Goal: Task Accomplishment & Management: Manage account settings

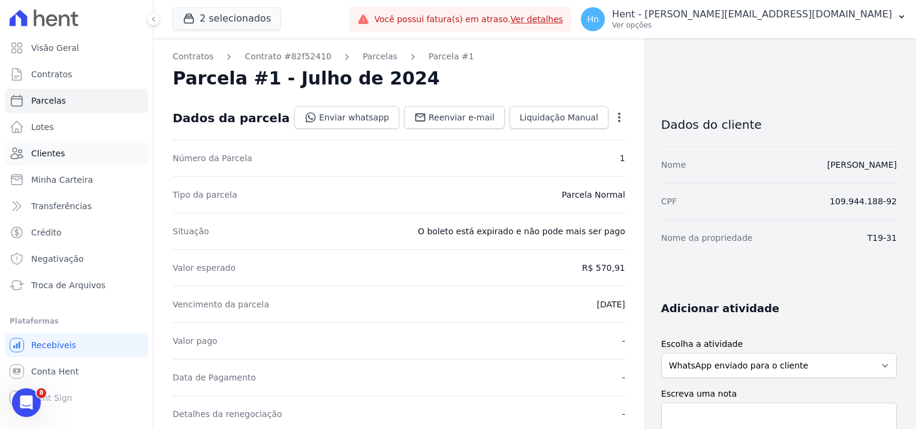
drag, startPoint x: 0, startPoint y: 0, endPoint x: 56, endPoint y: 148, distance: 158.4
click at [56, 148] on span "Clientes" at bounding box center [48, 153] width 34 height 12
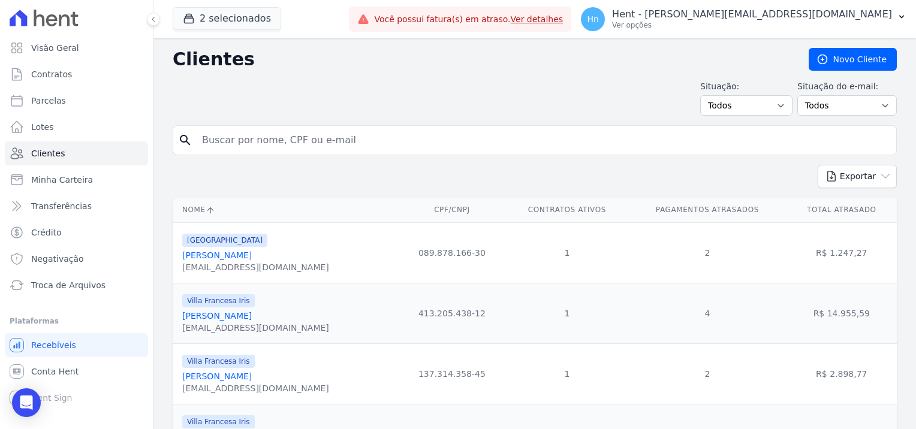
click at [242, 152] on div "search" at bounding box center [535, 140] width 724 height 30
click at [233, 144] on input "search" at bounding box center [543, 140] width 697 height 24
paste input "[PERSON_NAME]"
type input "[PERSON_NAME]"
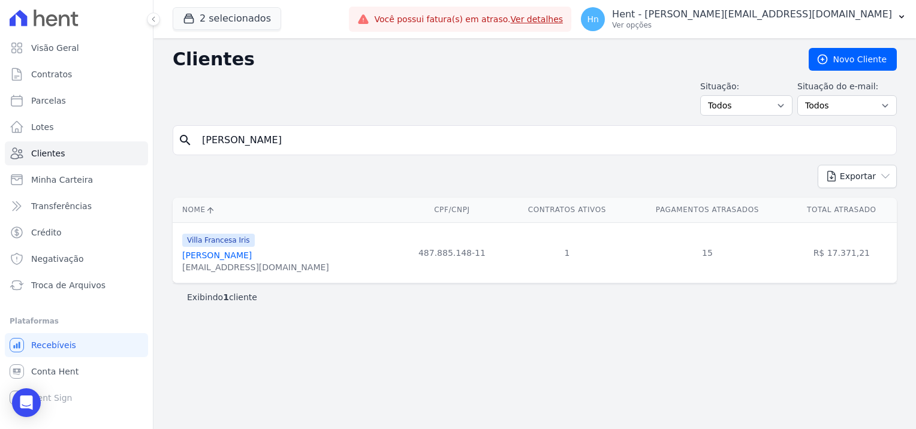
click at [215, 253] on link "[PERSON_NAME]" at bounding box center [217, 256] width 70 height 10
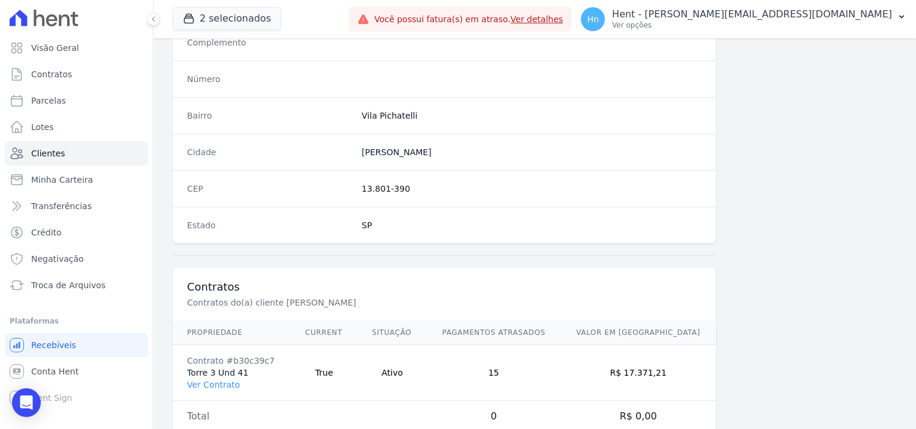
scroll to position [688, 0]
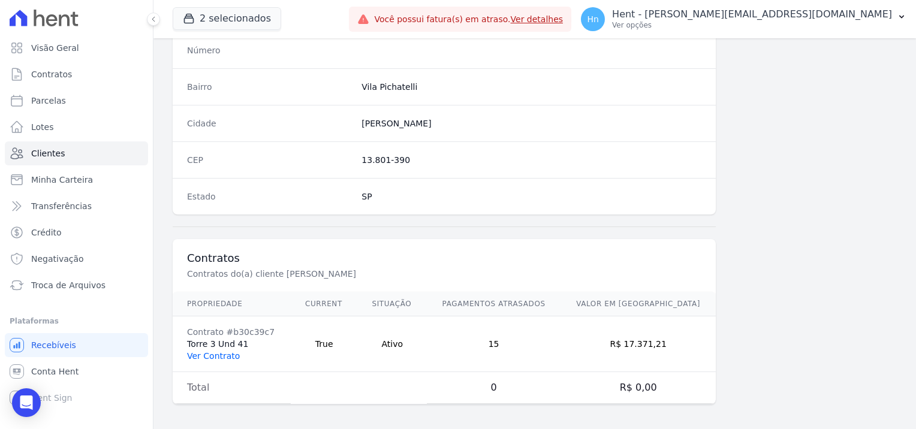
click at [211, 352] on link "Ver Contrato" at bounding box center [213, 356] width 53 height 10
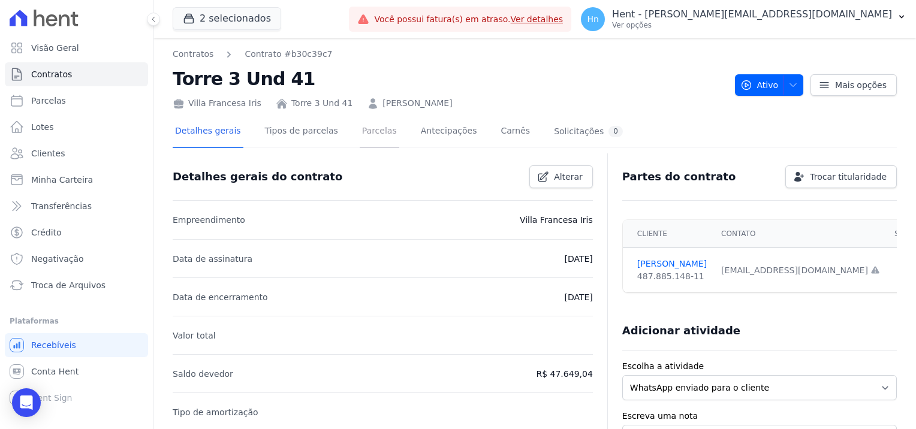
click at [360, 129] on link "Parcelas" at bounding box center [380, 132] width 40 height 32
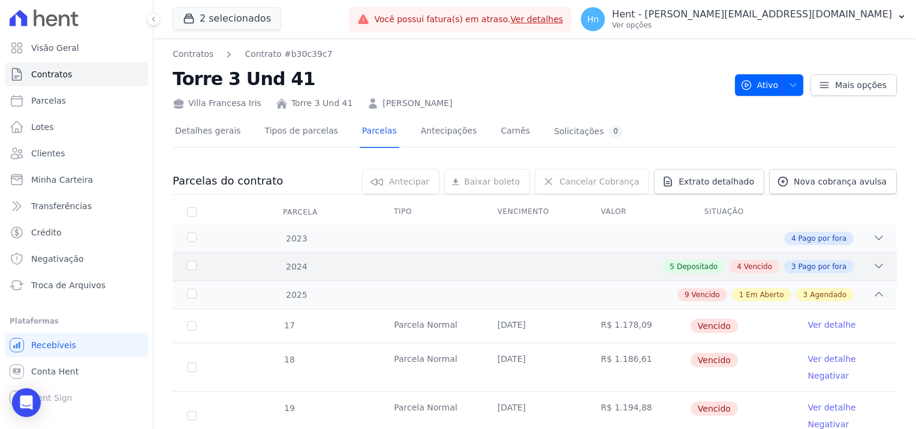
click at [746, 265] on span "Vencido" at bounding box center [758, 266] width 28 height 11
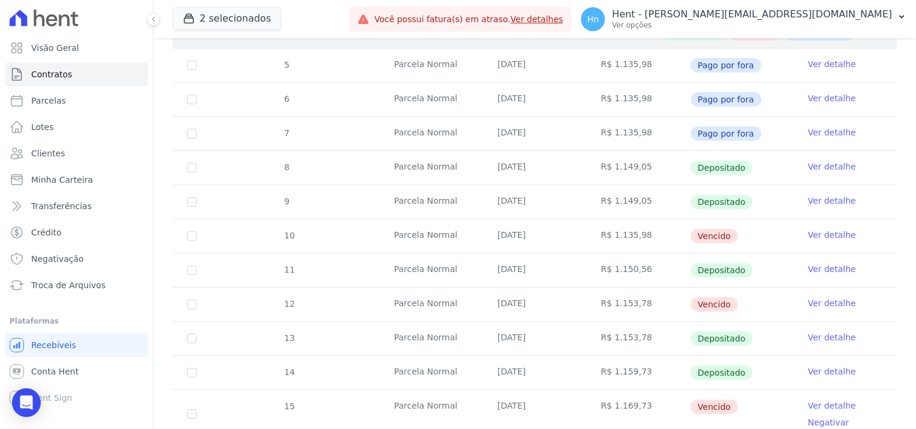
scroll to position [240, 0]
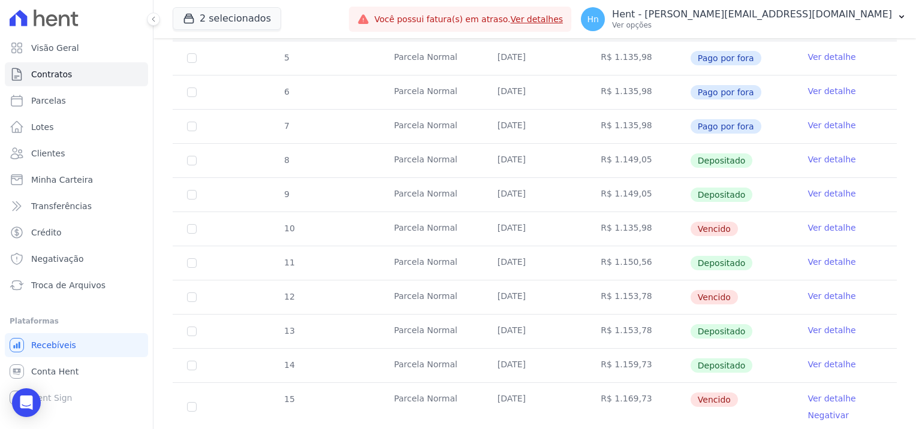
click at [188, 233] on td "10" at bounding box center [192, 229] width 38 height 34
click at [189, 230] on input "checkbox" at bounding box center [192, 229] width 10 height 10
checkbox input "true"
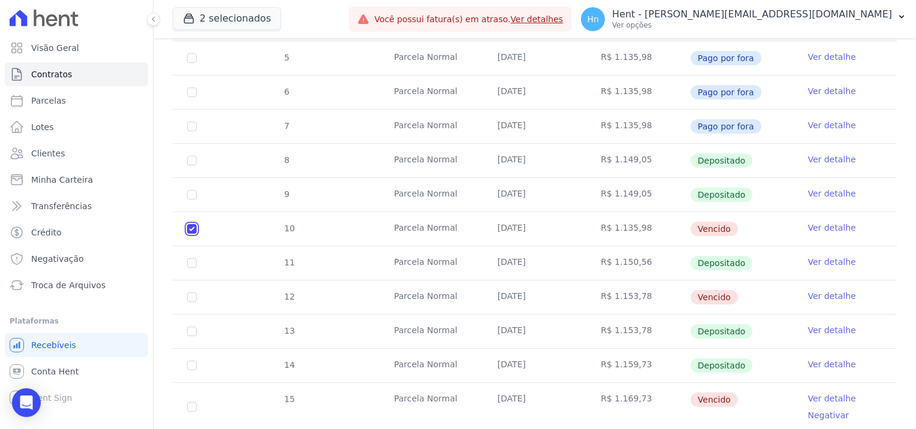
scroll to position [249, 0]
click at [194, 299] on input "checkbox" at bounding box center [192, 298] width 10 height 10
checkbox input "true"
click at [191, 404] on input "checkbox" at bounding box center [192, 407] width 10 height 10
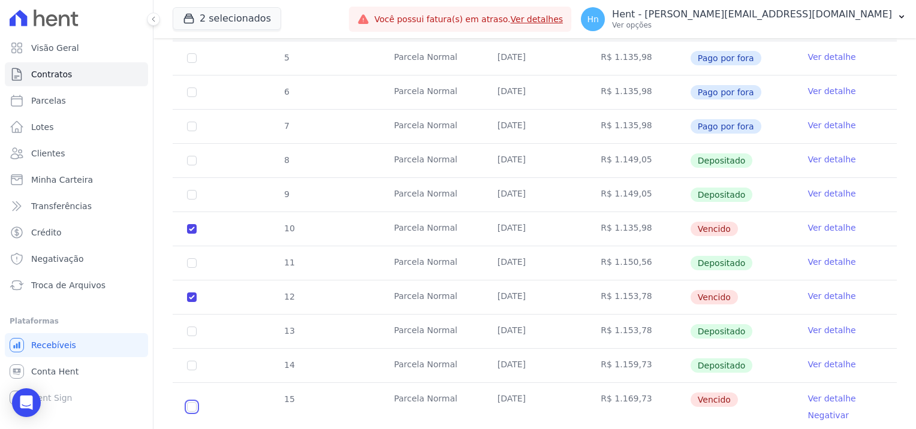
checkbox input "true"
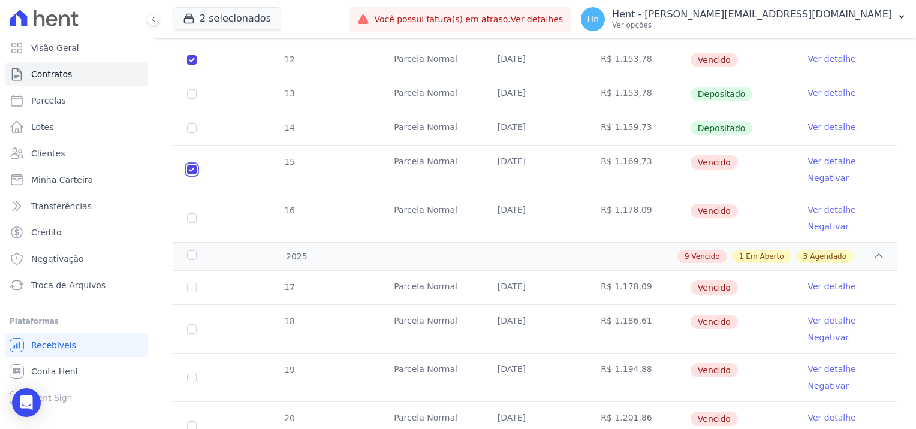
scroll to position [489, 0]
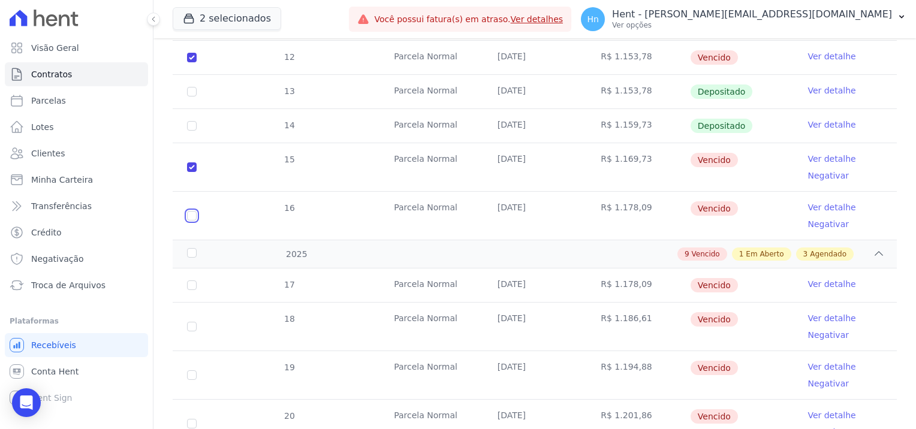
click at [194, 213] on input "checkbox" at bounding box center [192, 216] width 10 height 10
checkbox input "true"
click at [192, 285] on input "checkbox" at bounding box center [192, 286] width 10 height 10
checkbox input "true"
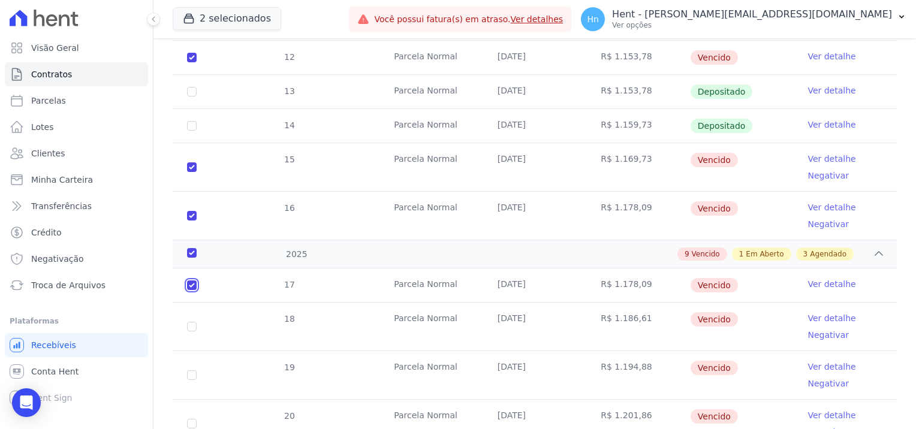
checkbox input "true"
click at [198, 328] on td "18" at bounding box center [192, 327] width 38 height 48
click at [191, 322] on input "checkbox" at bounding box center [192, 327] width 10 height 10
checkbox input "true"
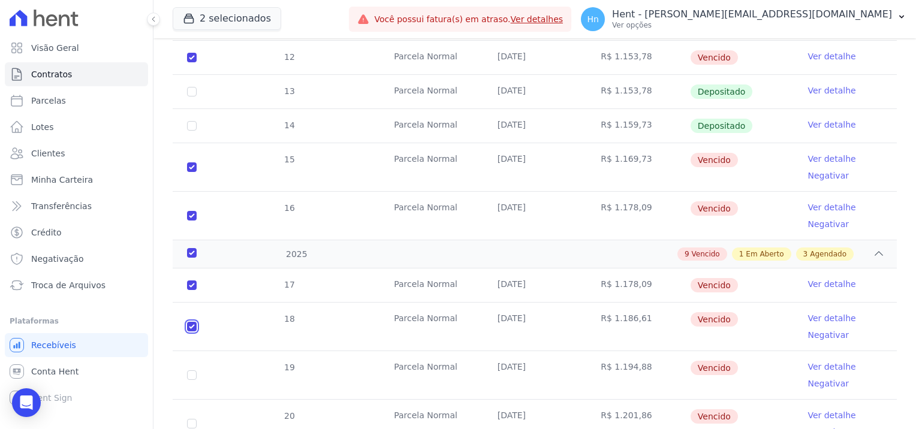
checkbox input "true"
click at [191, 373] on input "checkbox" at bounding box center [192, 375] width 10 height 10
checkbox input "true"
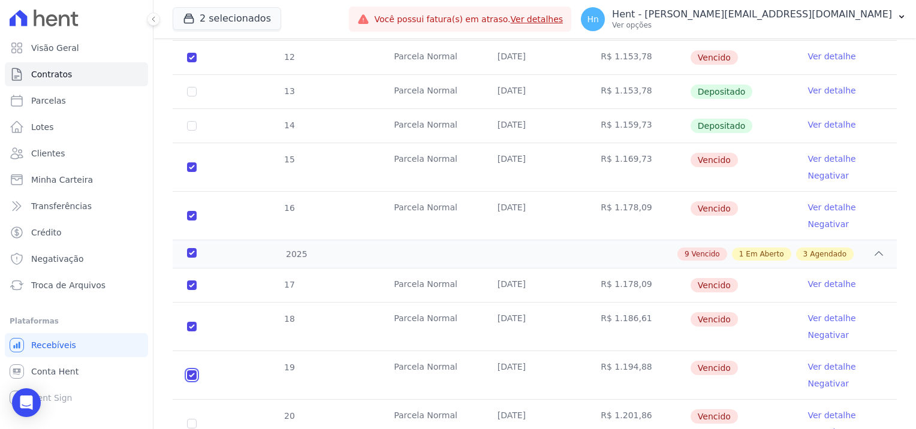
checkbox input "true"
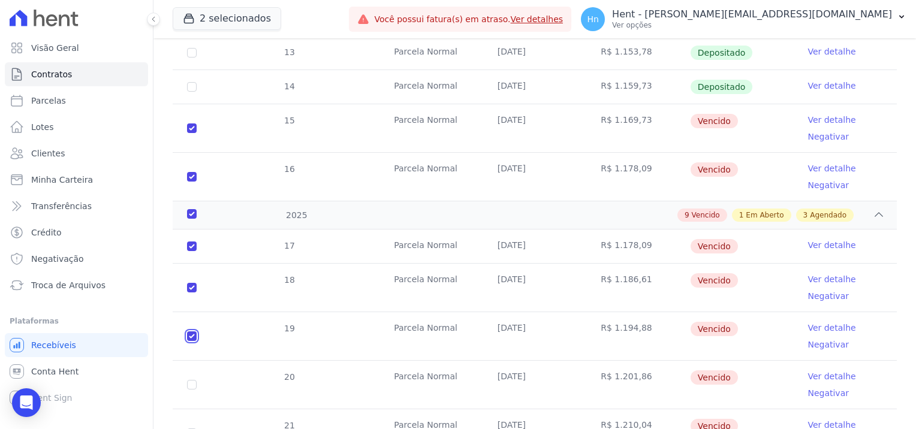
scroll to position [549, 0]
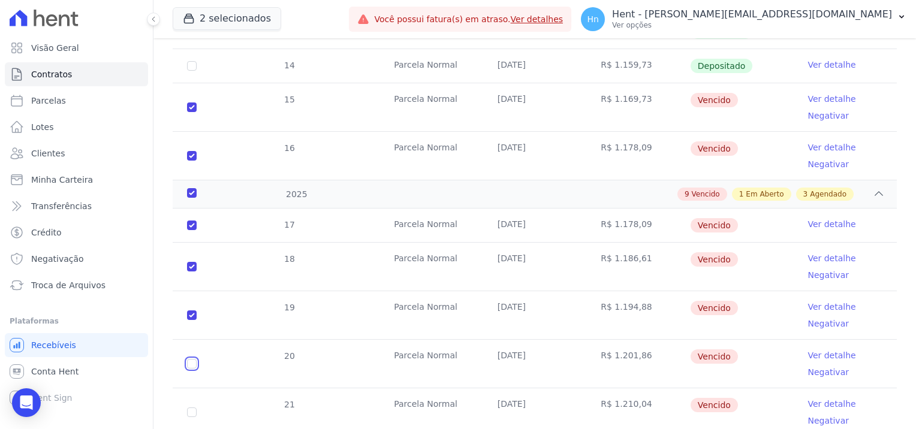
click at [192, 363] on input "checkbox" at bounding box center [192, 364] width 10 height 10
checkbox input "true"
click at [188, 415] on td "21" at bounding box center [192, 412] width 38 height 48
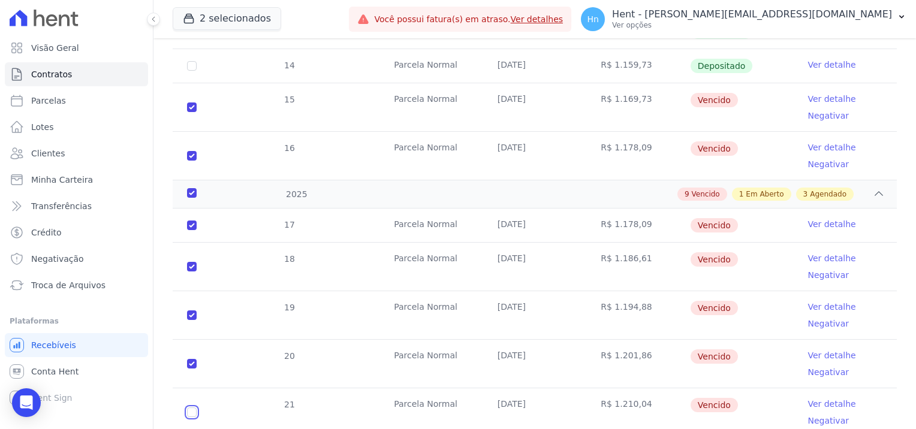
click at [192, 410] on input "checkbox" at bounding box center [192, 413] width 10 height 10
checkbox input "true"
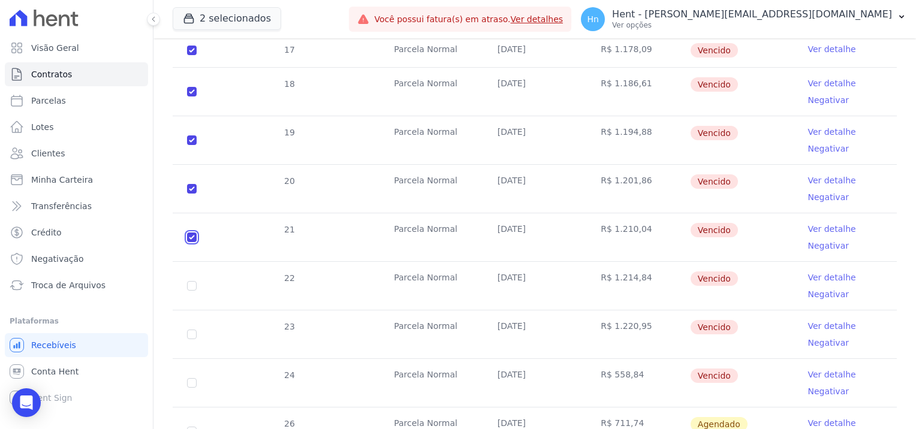
scroll to position [729, 0]
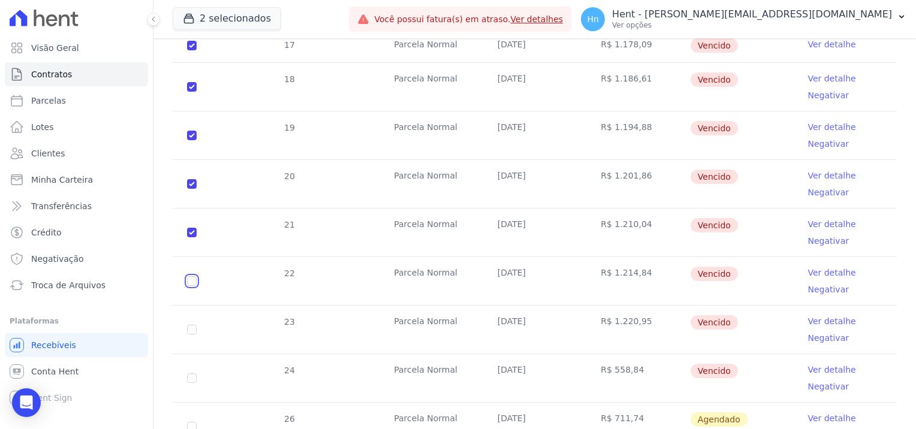
click at [192, 280] on input "checkbox" at bounding box center [192, 281] width 10 height 10
checkbox input "true"
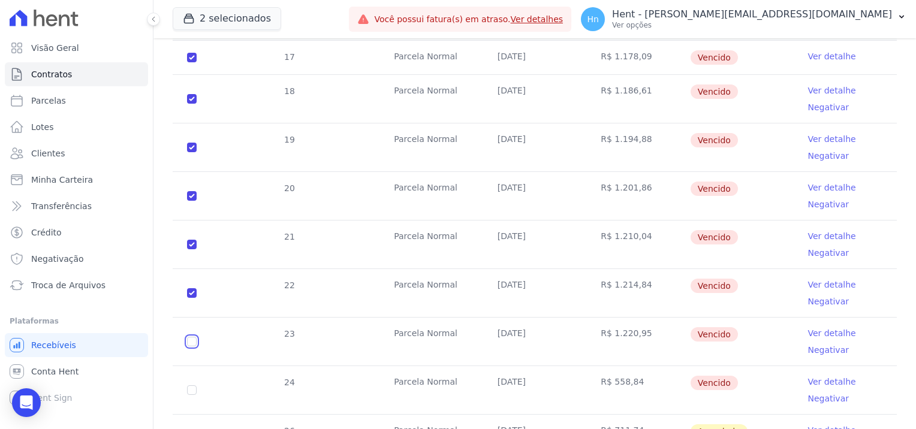
click at [192, 337] on input "checkbox" at bounding box center [192, 342] width 10 height 10
checkbox input "true"
click at [187, 385] on input "checkbox" at bounding box center [192, 390] width 10 height 10
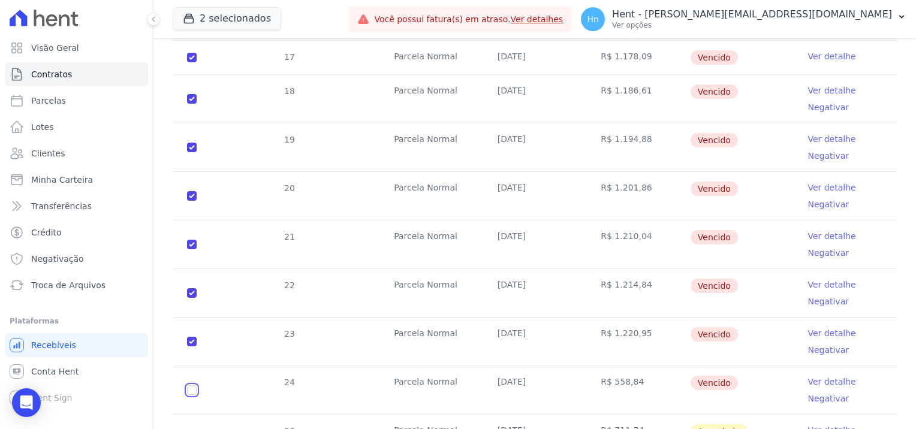
checkbox input "true"
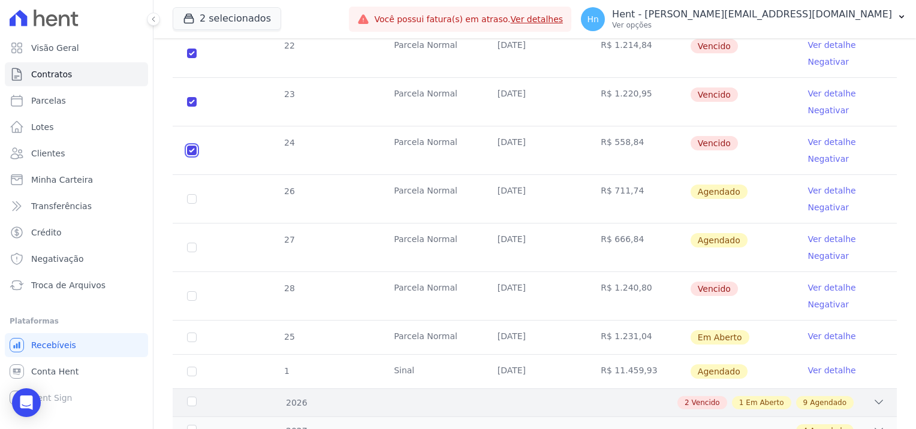
scroll to position [1004, 0]
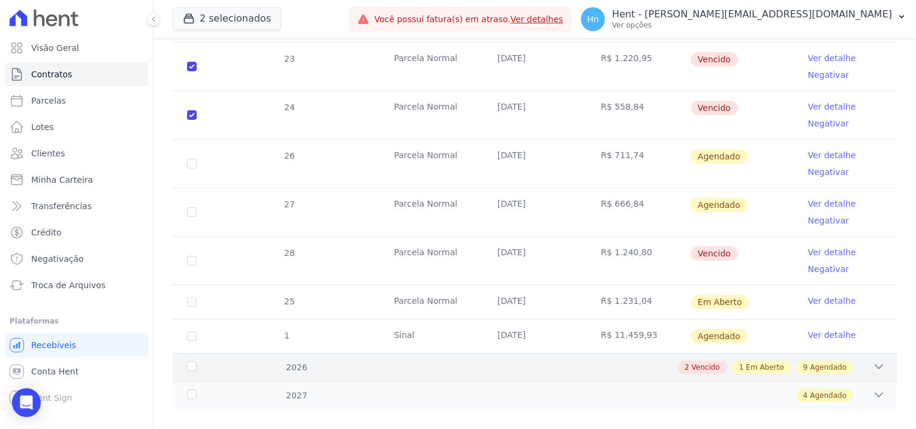
click at [697, 362] on span "Vencido" at bounding box center [706, 367] width 28 height 11
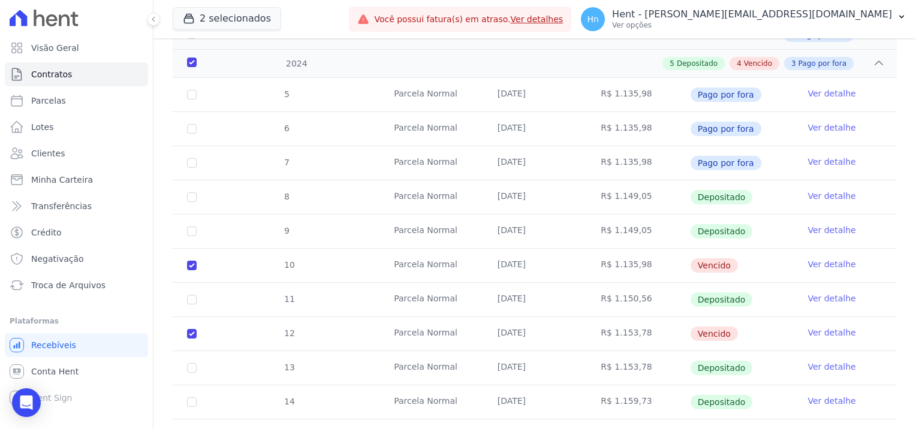
scroll to position [0, 0]
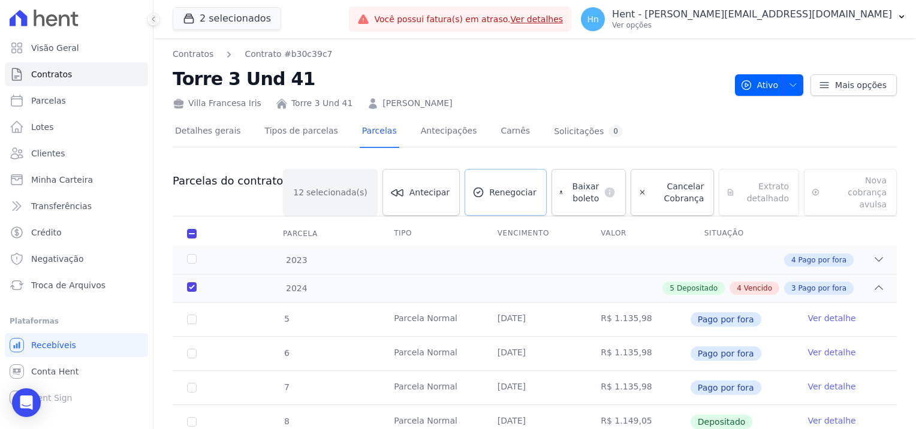
click at [489, 190] on span "Renegociar" at bounding box center [512, 192] width 47 height 12
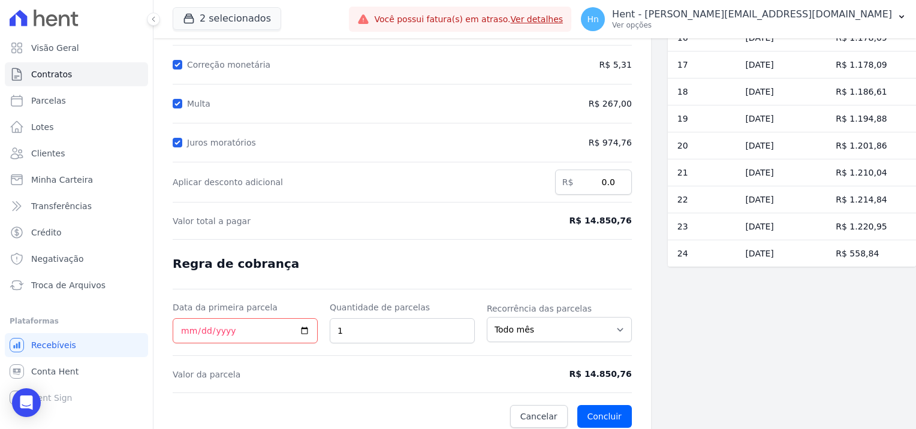
scroll to position [168, 0]
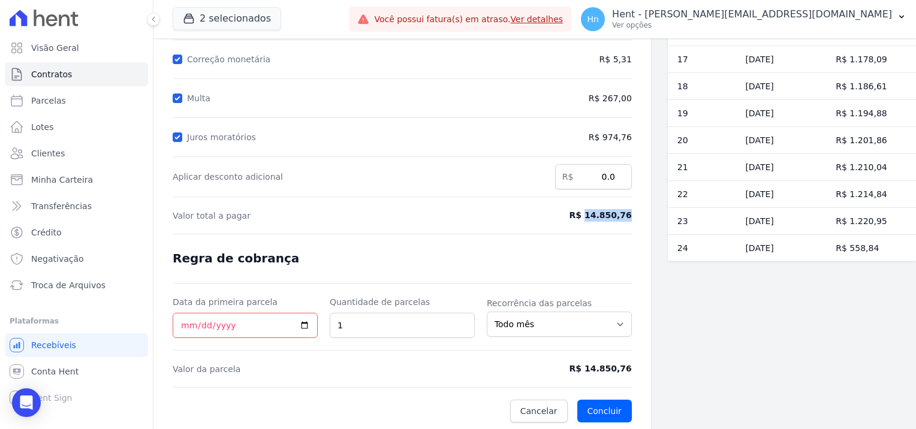
drag, startPoint x: 587, startPoint y: 216, endPoint x: 631, endPoint y: 217, distance: 44.4
click at [631, 217] on div "Contratos Contrato #b30c39c7 Renegociação de parcelas Renegociação de parcelas …" at bounding box center [402, 151] width 498 height 562
copy span "14.850,76"
click at [305, 321] on input "Data da primeira parcela" at bounding box center [245, 325] width 145 height 25
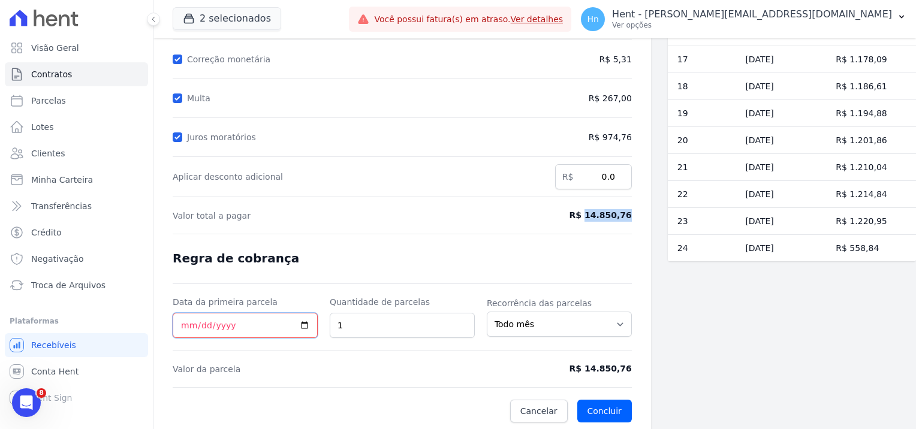
type input "[DATE]"
click at [379, 328] on input "1" at bounding box center [402, 325] width 145 height 25
type input "1"
type input "20"
click at [76, 156] on link "Clientes" at bounding box center [76, 153] width 143 height 24
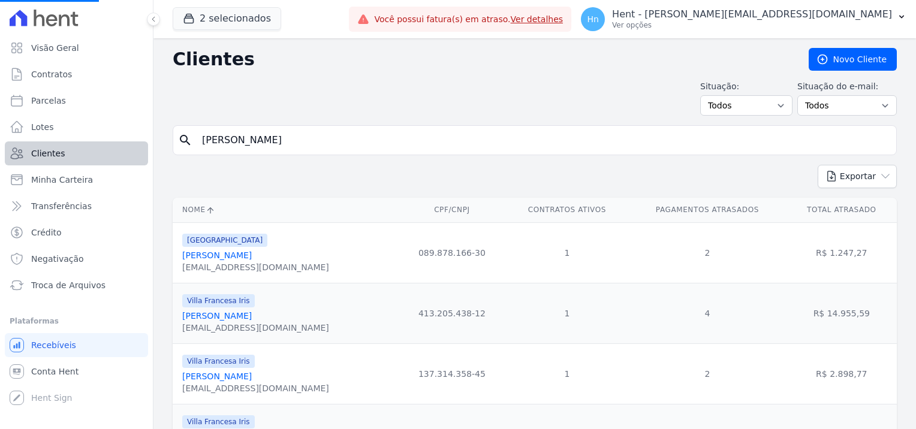
drag, startPoint x: 312, startPoint y: 139, endPoint x: 144, endPoint y: 141, distance: 167.9
click at [144, 141] on div "Visão Geral Contratos [GEOGRAPHIC_DATA] Lotes Clientes Minha Carteira Transferê…" at bounding box center [458, 214] width 916 height 429
paste input "Lidia LaÃ­s Penteado Bento"
type input "Lidia LaÃ­s Penteado Bento"
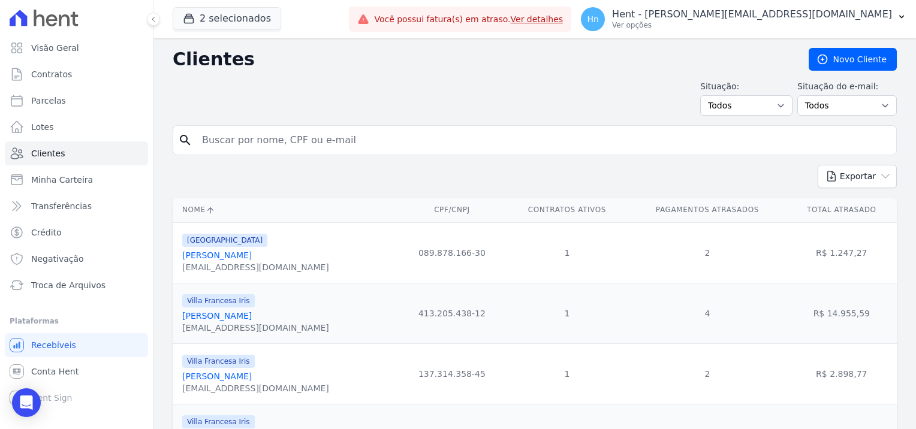
click at [260, 140] on input "search" at bounding box center [543, 140] width 697 height 24
paste input "Lidia LaÃ­s Penteado Bento"
click at [245, 138] on input "Lidia LaÃ­s Penteado Bento" at bounding box center [543, 140] width 697 height 24
type input "Lidia LaÃ­s Penteado Bento"
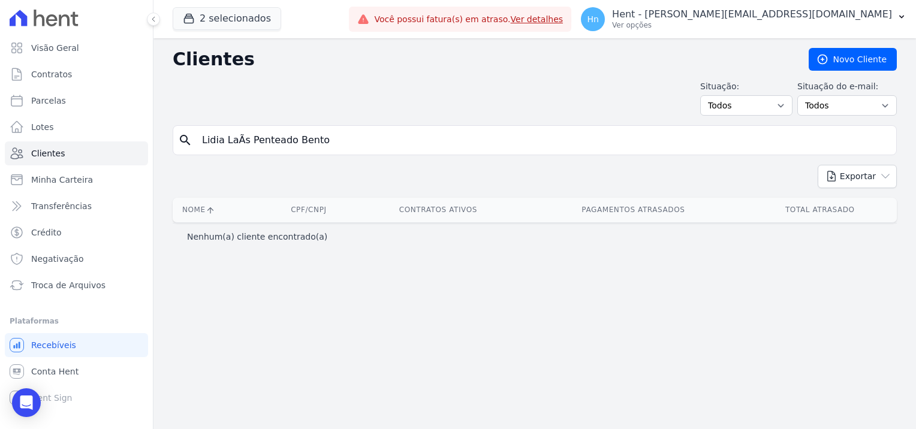
drag, startPoint x: 245, startPoint y: 138, endPoint x: 224, endPoint y: 138, distance: 20.4
click at [224, 138] on input "Lidia LaÃ­s Penteado Bento" at bounding box center [543, 140] width 697 height 24
type input "Lidia Penteado Bento"
drag, startPoint x: 351, startPoint y: 134, endPoint x: 336, endPoint y: 141, distance: 16.6
click at [345, 137] on input "Lidia Penteado Bento" at bounding box center [543, 140] width 697 height 24
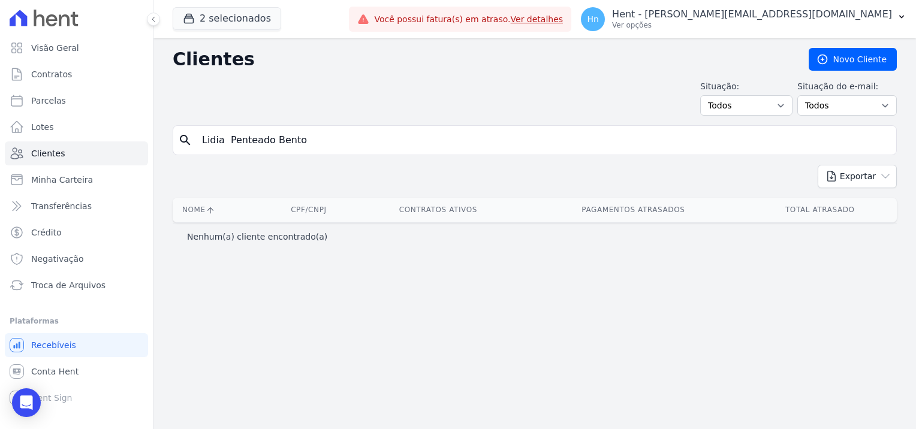
drag, startPoint x: 303, startPoint y: 142, endPoint x: 219, endPoint y: 135, distance: 84.2
click at [219, 135] on input "Lidia Penteado Bento" at bounding box center [543, 140] width 697 height 24
drag, startPoint x: 310, startPoint y: 147, endPoint x: 302, endPoint y: 142, distance: 10.0
click at [309, 147] on input "Lidia Penteado Bento" at bounding box center [543, 140] width 697 height 24
drag, startPoint x: 297, startPoint y: 139, endPoint x: 219, endPoint y: 140, distance: 77.9
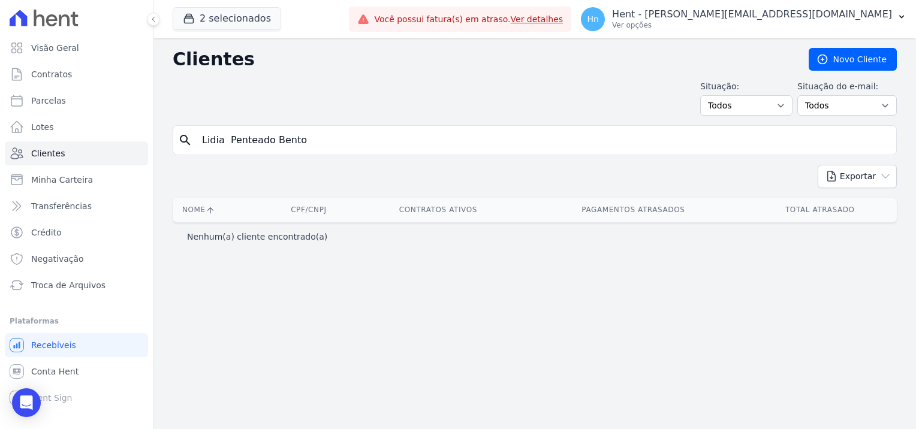
click at [219, 140] on input "Lidia Penteado Bento" at bounding box center [543, 140] width 697 height 24
type input "Lidia"
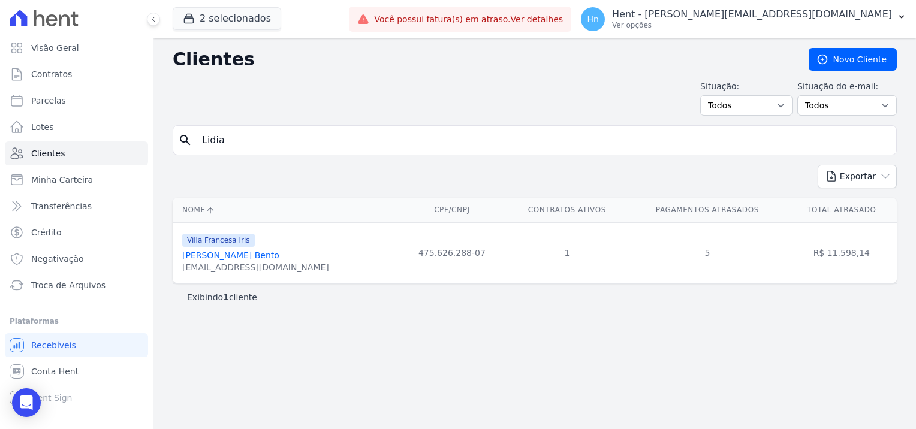
click at [220, 257] on link "[PERSON_NAME] Bento" at bounding box center [230, 256] width 97 height 10
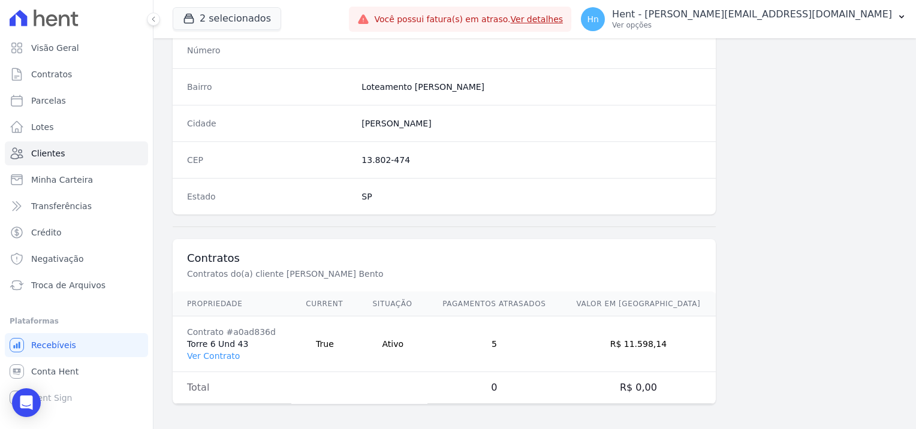
scroll to position [688, 0]
click at [223, 351] on link "Ver Contrato" at bounding box center [213, 356] width 53 height 10
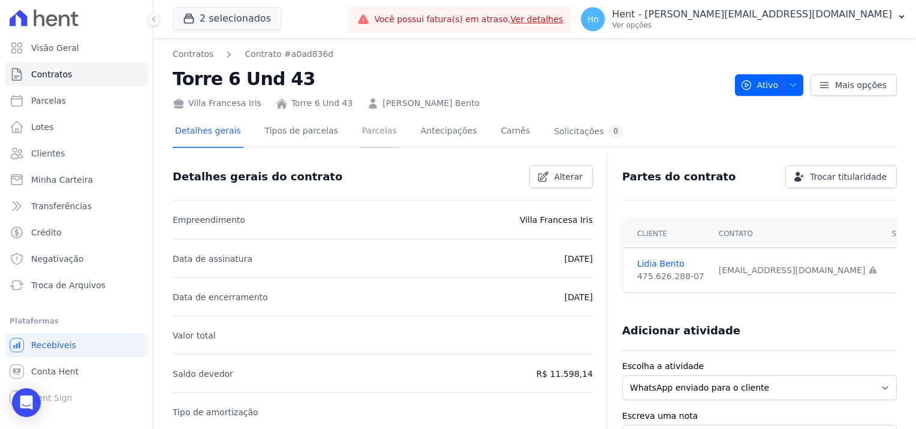
click at [374, 131] on link "Parcelas" at bounding box center [380, 132] width 40 height 32
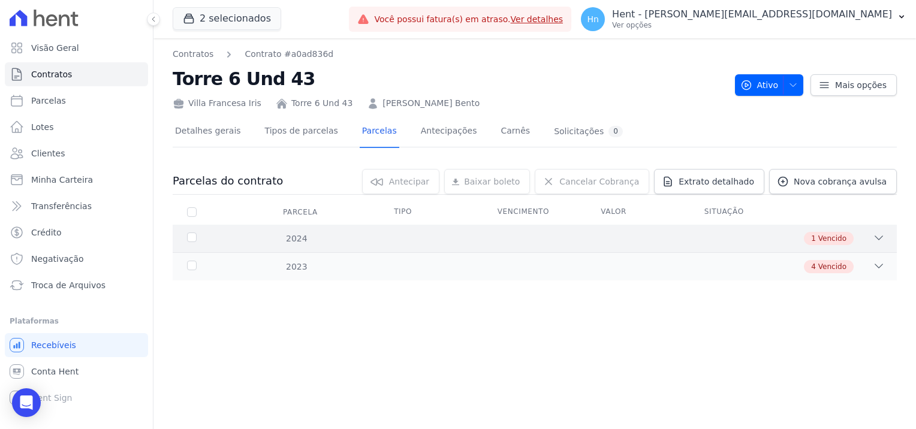
click at [815, 240] on span "1" at bounding box center [813, 238] width 5 height 11
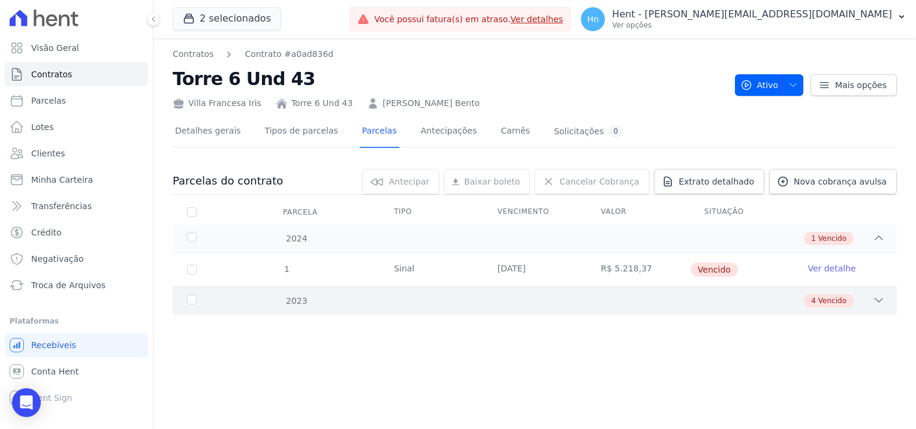
click at [614, 302] on div "4 Vencido" at bounding box center [569, 300] width 629 height 13
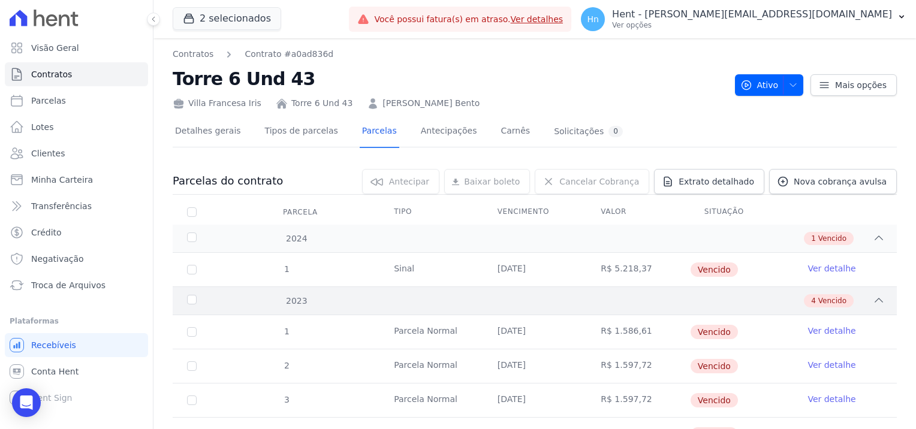
scroll to position [56, 0]
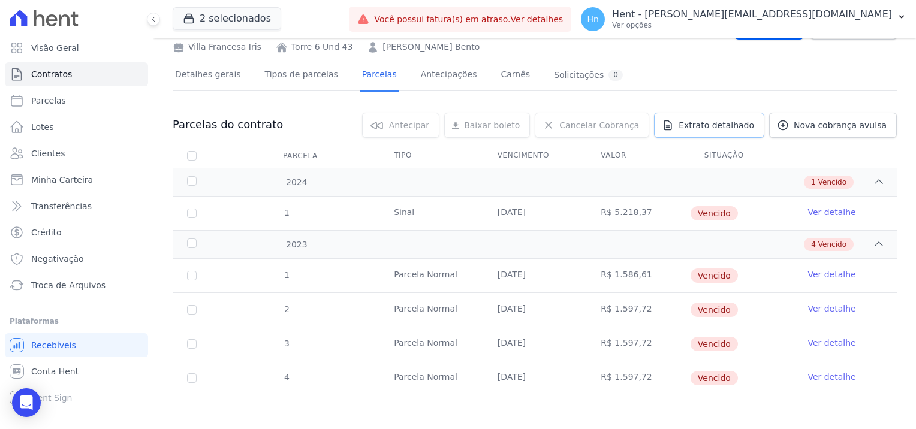
click at [728, 122] on span "Extrato detalhado" at bounding box center [717, 125] width 76 height 12
click at [872, 128] on span "Exportar PDF" at bounding box center [877, 126] width 63 height 12
click at [77, 156] on link "Clientes" at bounding box center [76, 153] width 143 height 24
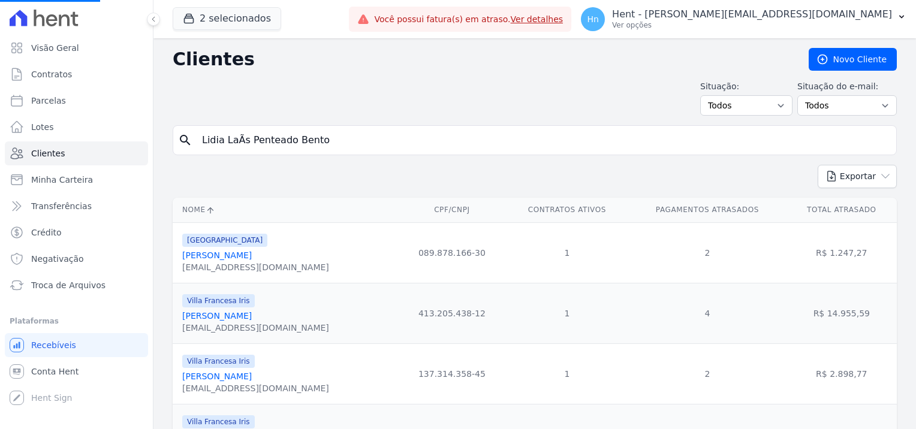
drag, startPoint x: 323, startPoint y: 145, endPoint x: 150, endPoint y: 146, distance: 172.6
click at [150, 146] on div "Visão Geral Contratos [GEOGRAPHIC_DATA] Lotes Clientes Minha Carteira Transferê…" at bounding box center [458, 214] width 916 height 429
paste input "[PERSON_NAME]"
type input "[PERSON_NAME]"
click at [225, 144] on input "search" at bounding box center [543, 140] width 697 height 24
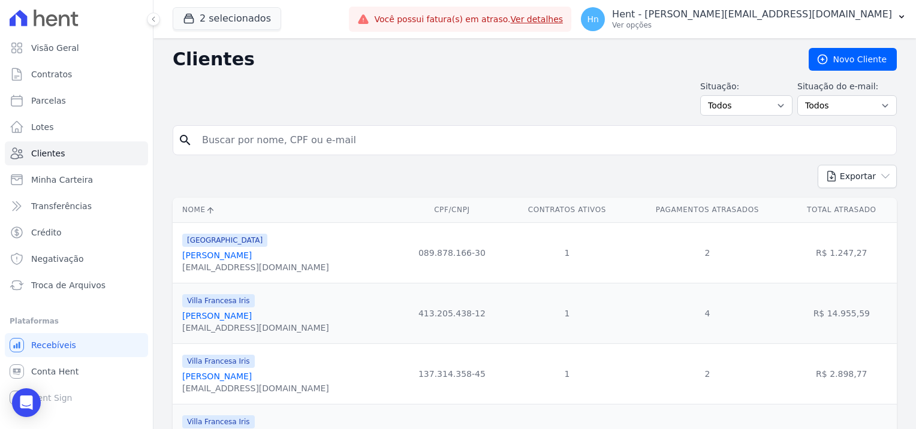
paste input "[PERSON_NAME]"
click at [201, 138] on input "[PERSON_NAME]" at bounding box center [543, 140] width 697 height 24
click at [204, 139] on input "[PERSON_NAME]" at bounding box center [543, 140] width 697 height 24
type input "[PERSON_NAME]"
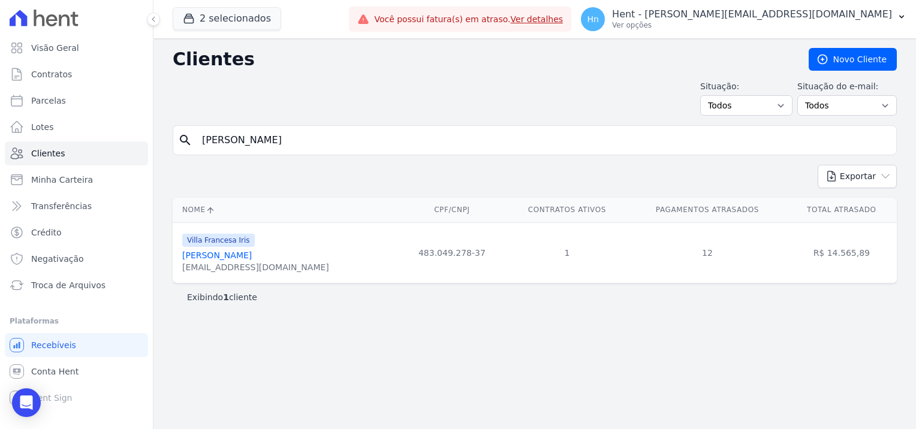
click at [218, 249] on div "[PERSON_NAME]" at bounding box center [255, 255] width 147 height 12
click at [226, 254] on link "[PERSON_NAME]" at bounding box center [217, 256] width 70 height 10
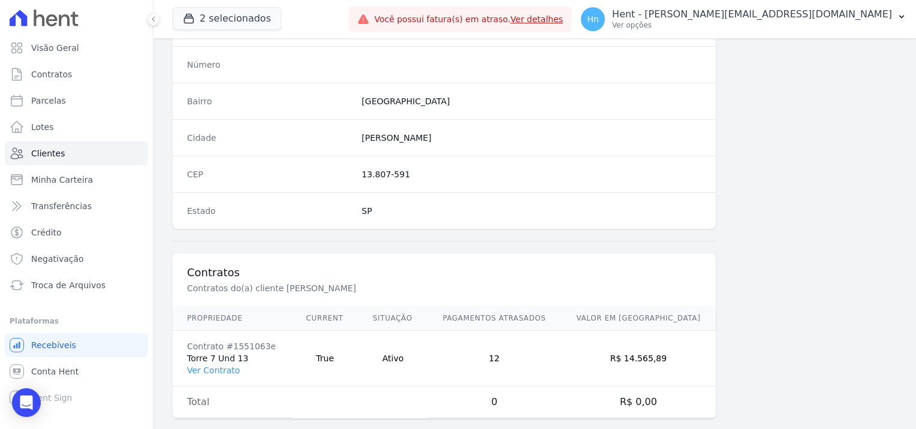
scroll to position [688, 0]
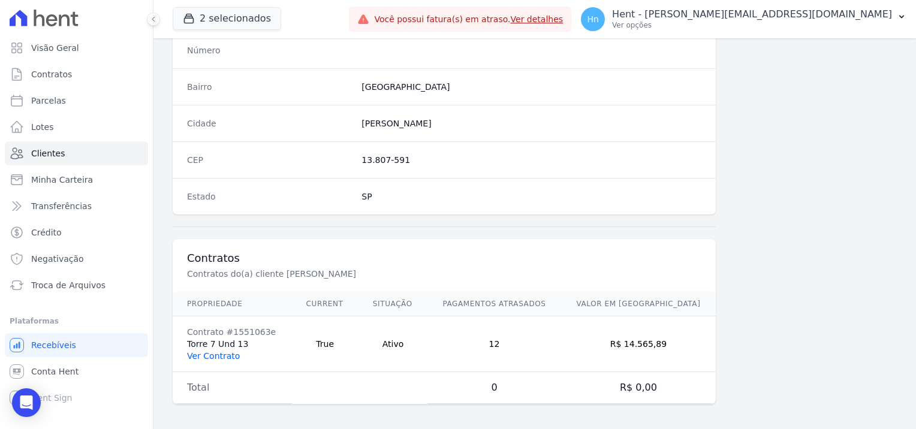
click at [207, 354] on link "Ver Contrato" at bounding box center [213, 356] width 53 height 10
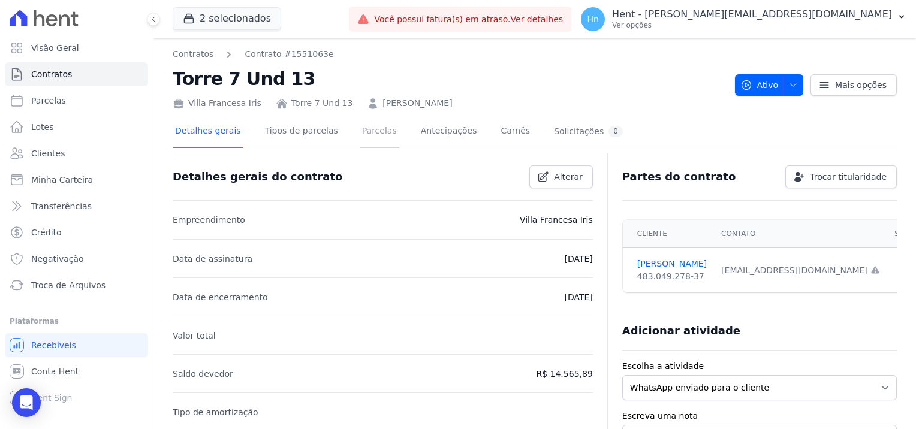
click at [364, 129] on link "Parcelas" at bounding box center [380, 132] width 40 height 32
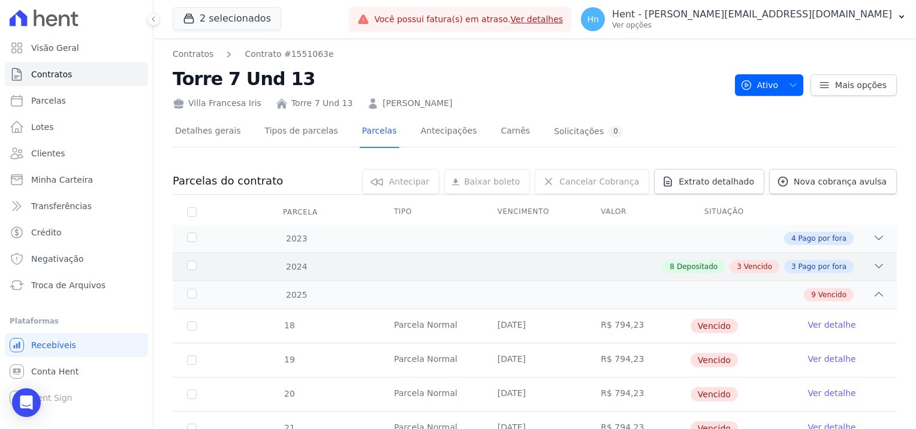
click at [746, 265] on span "Vencido" at bounding box center [758, 266] width 28 height 11
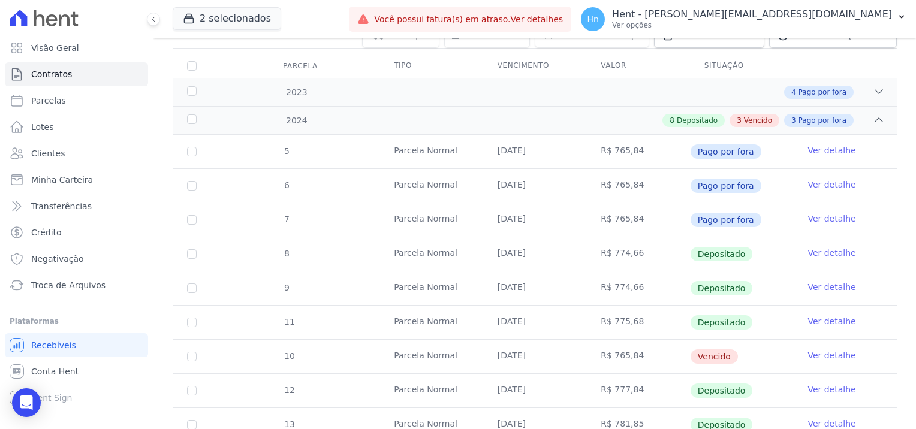
scroll to position [53, 0]
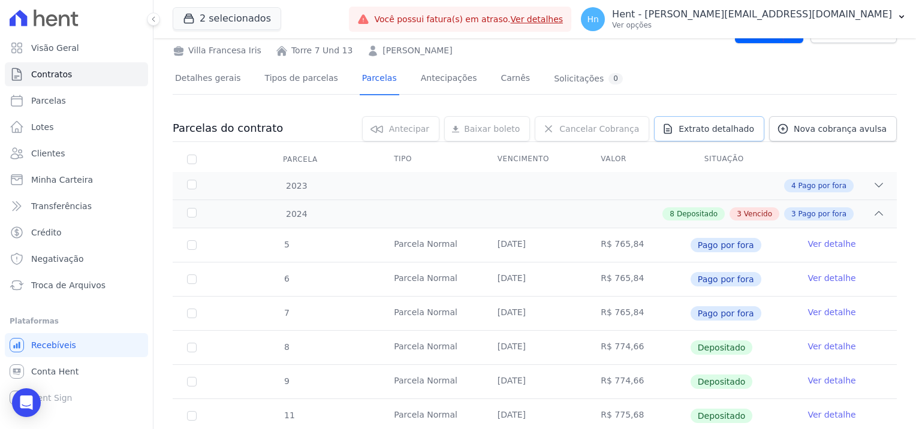
click at [741, 128] on span "Extrato detalhado" at bounding box center [717, 129] width 76 height 12
click at [871, 125] on span "Exportar PDF" at bounding box center [877, 129] width 63 height 12
click at [750, 204] on div "2024 8 Depositado 3 Vencido 3 Pago por fora" at bounding box center [535, 214] width 724 height 28
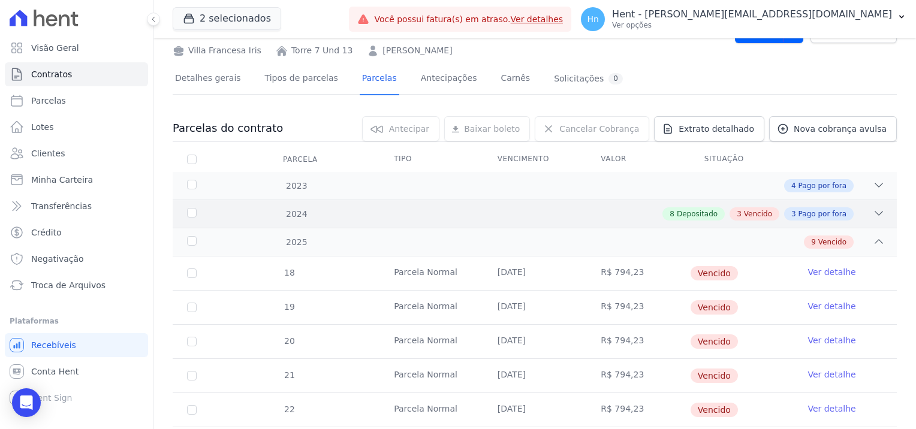
click at [738, 218] on div "3 Vencido" at bounding box center [754, 213] width 50 height 13
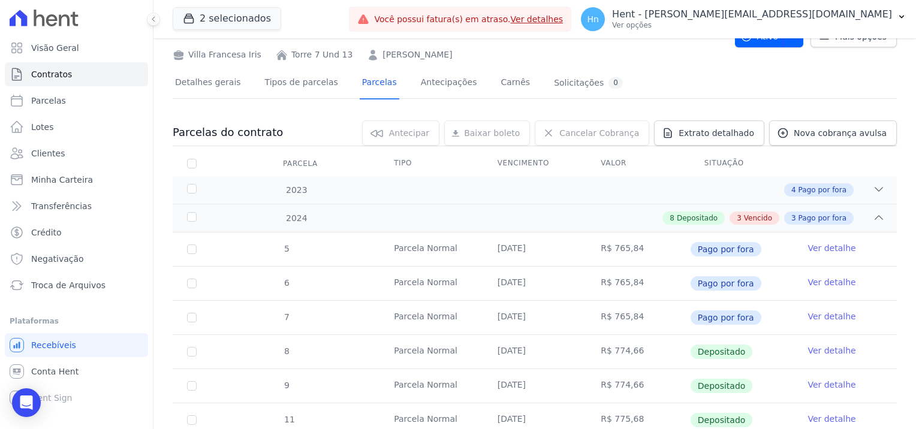
scroll to position [0, 0]
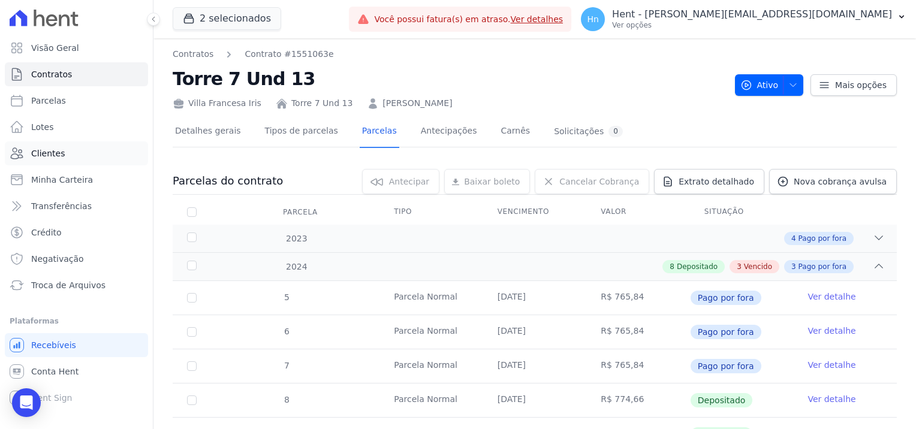
click at [52, 159] on link "Clientes" at bounding box center [76, 153] width 143 height 24
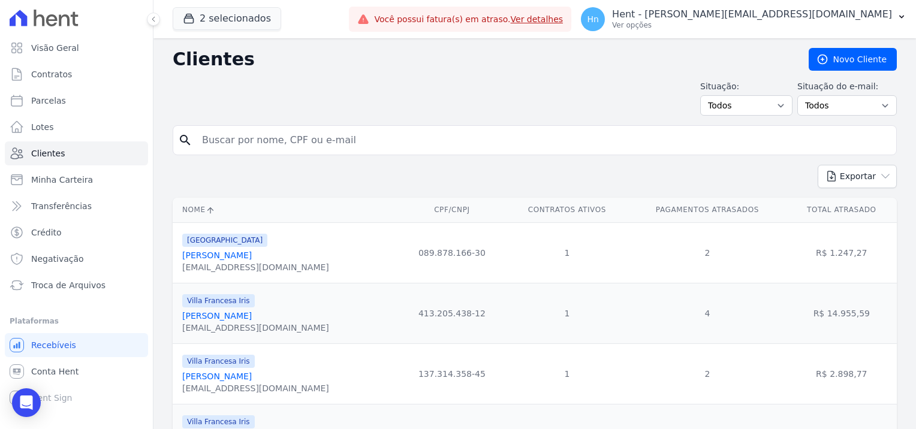
click at [235, 137] on input "search" at bounding box center [543, 140] width 697 height 24
paste input "[PERSON_NAME]"
type input "[PERSON_NAME]"
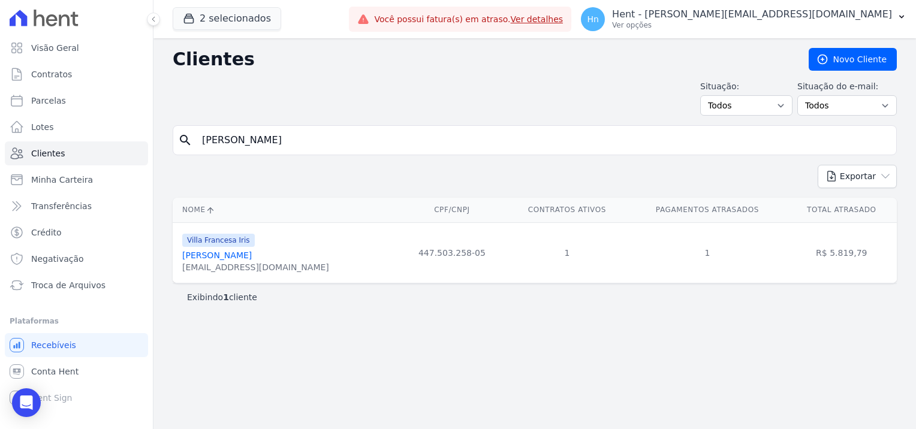
click at [245, 251] on link "[PERSON_NAME]" at bounding box center [217, 256] width 70 height 10
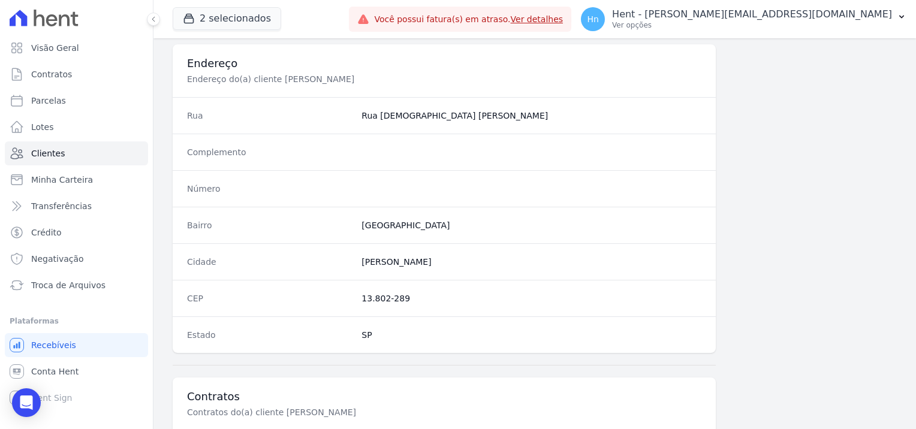
scroll to position [688, 0]
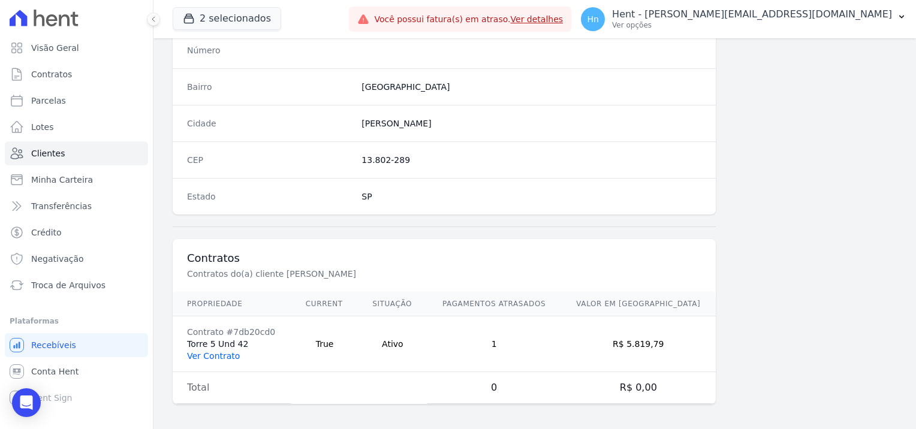
click at [216, 351] on link "Ver Contrato" at bounding box center [213, 356] width 53 height 10
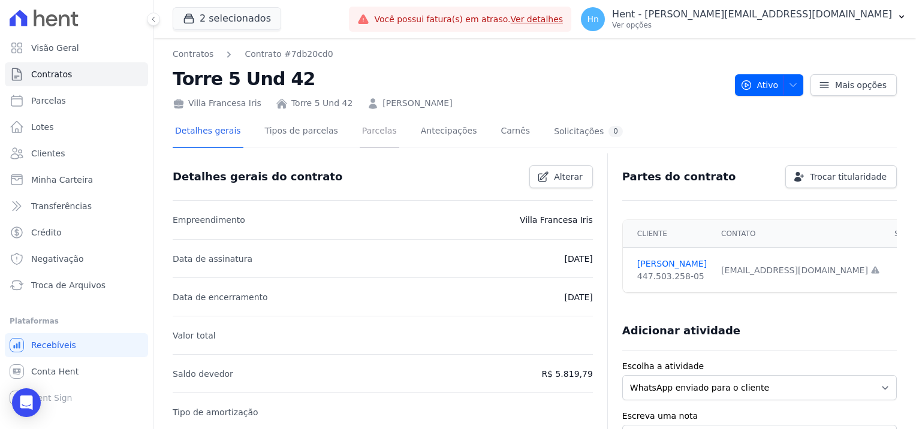
click at [372, 127] on link "Parcelas" at bounding box center [380, 132] width 40 height 32
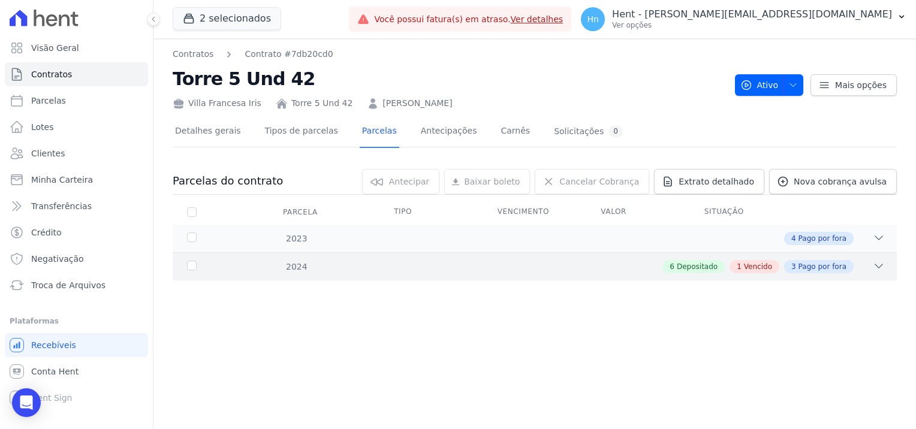
click at [765, 262] on span "Vencido" at bounding box center [758, 266] width 28 height 11
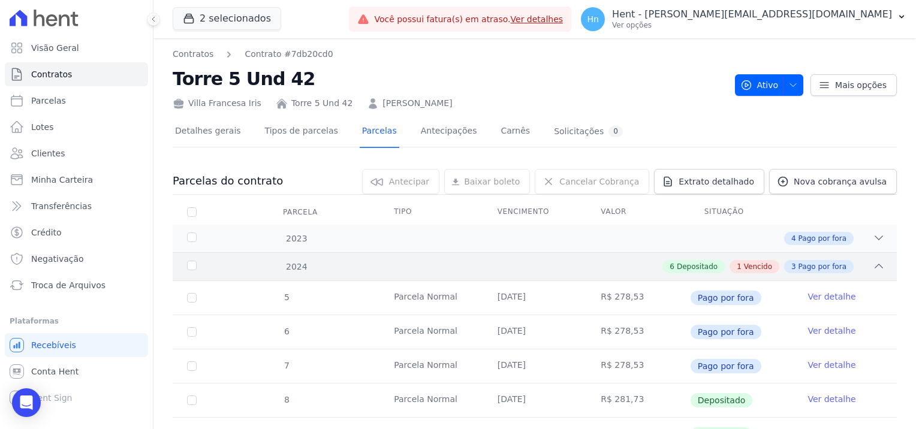
click at [863, 263] on div "6 Depositado 1 Vencido 3 Pago por fora" at bounding box center [569, 266] width 629 height 13
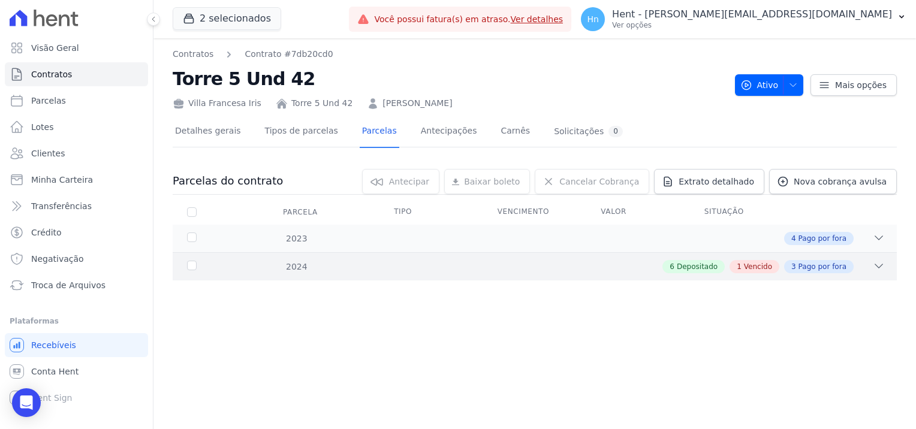
click at [863, 263] on div "6 Depositado 1 Vencido 3 Pago por fora" at bounding box center [569, 266] width 629 height 13
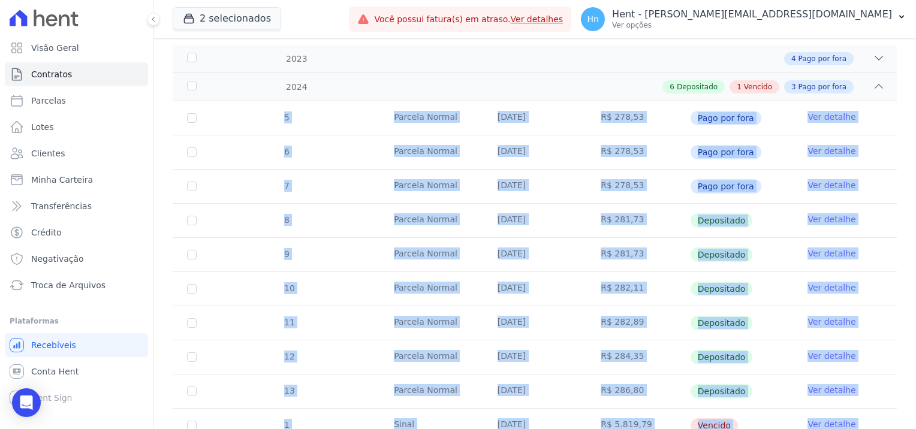
scroll to position [227, 0]
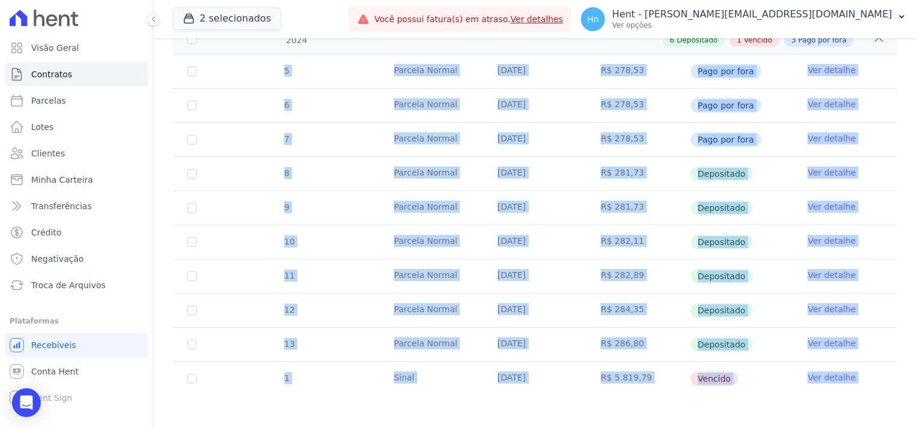
click at [554, 402] on div "Parcelas do contrato 0 selecionada(s) [GEOGRAPHIC_DATA] [GEOGRAPHIC_DATA] Reneg…" at bounding box center [535, 168] width 724 height 477
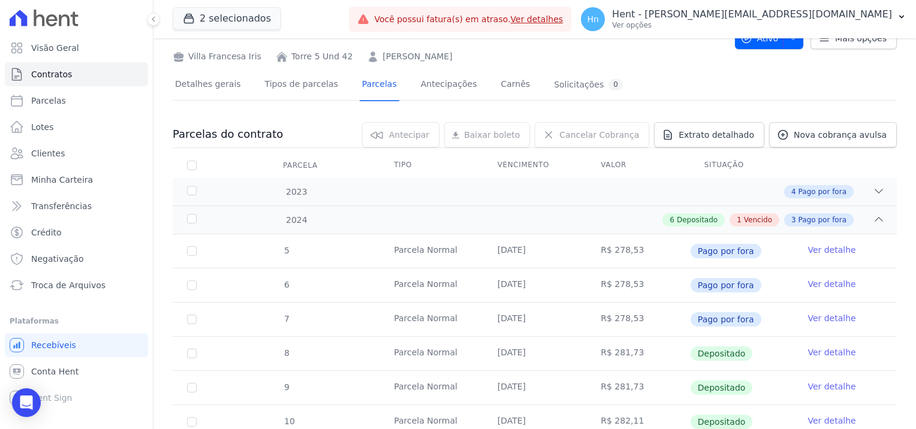
scroll to position [0, 0]
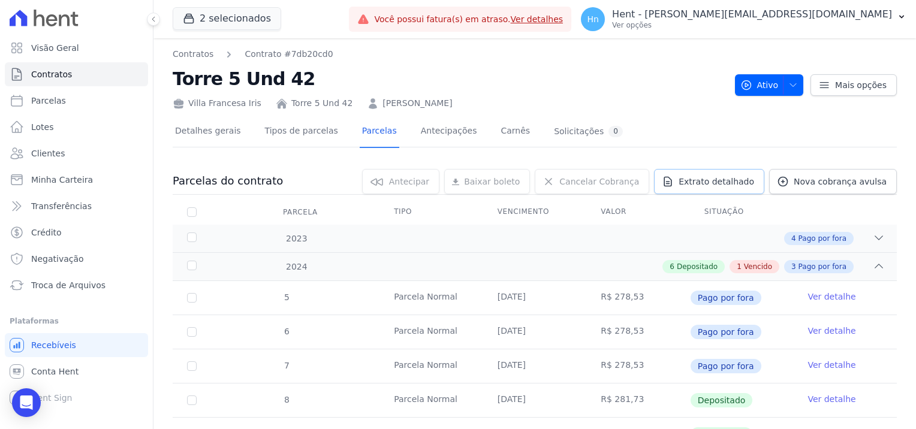
click at [707, 176] on span "Extrato detalhado" at bounding box center [717, 182] width 76 height 12
click at [868, 183] on span "Exportar PDF" at bounding box center [877, 182] width 63 height 12
drag, startPoint x: 336, startPoint y: 106, endPoint x: 279, endPoint y: 101, distance: 57.2
click at [279, 101] on div "Villa Francesa Iris Torre 5 Und 42 [PERSON_NAME]" at bounding box center [449, 100] width 553 height 17
copy link "Torre 5 Und 42"
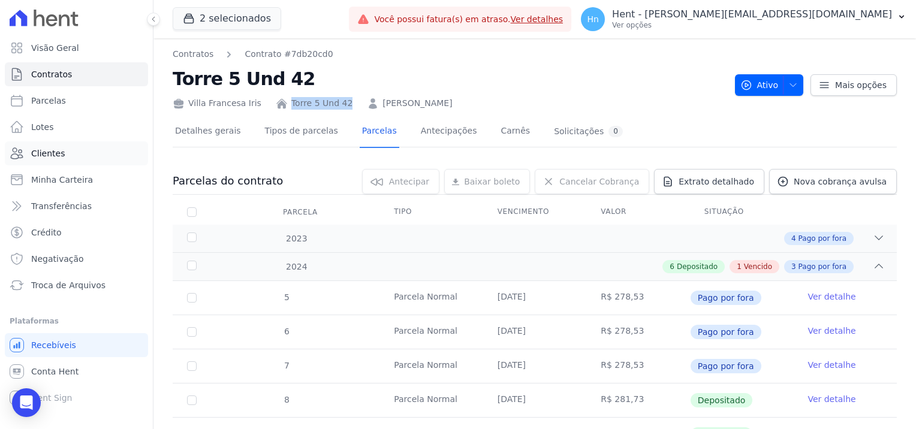
click at [44, 156] on span "Clientes" at bounding box center [48, 153] width 34 height 12
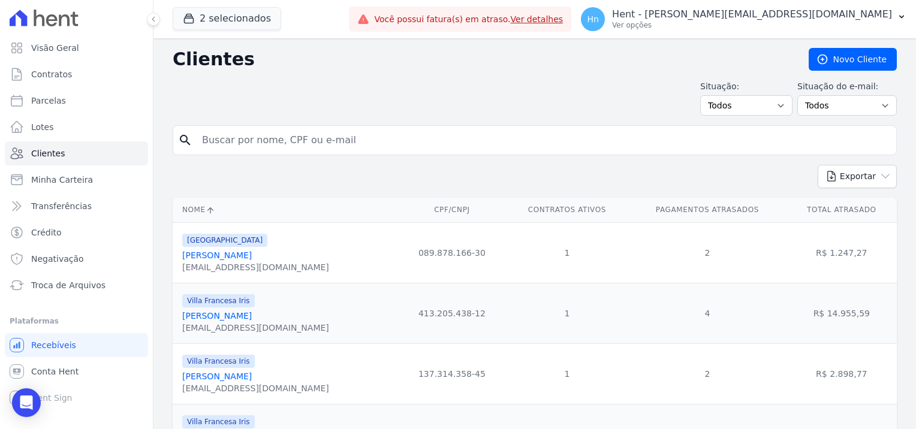
click at [174, 144] on div "search" at bounding box center [535, 140] width 724 height 30
type input "[PERSON_NAME]"
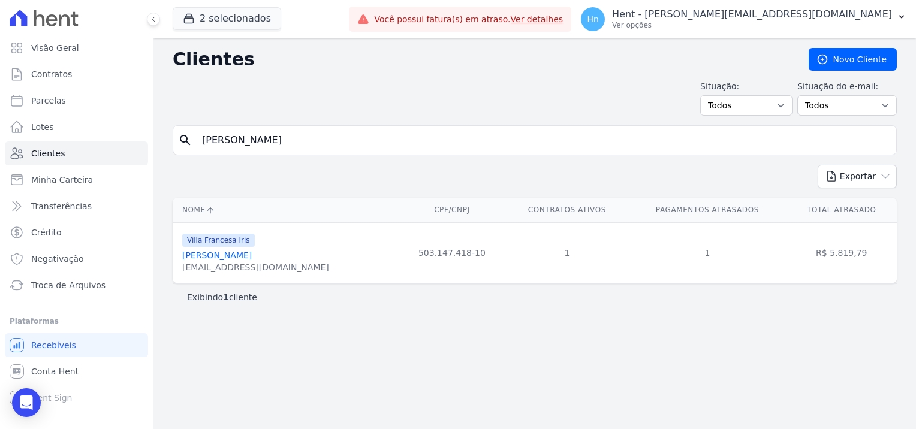
click at [232, 260] on link "[PERSON_NAME]" at bounding box center [217, 256] width 70 height 10
click at [229, 257] on link "[PERSON_NAME]" at bounding box center [217, 256] width 70 height 10
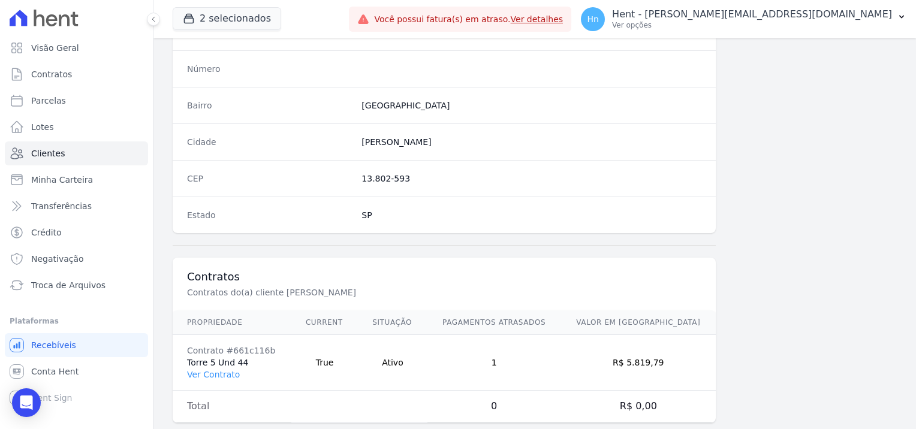
scroll to position [688, 0]
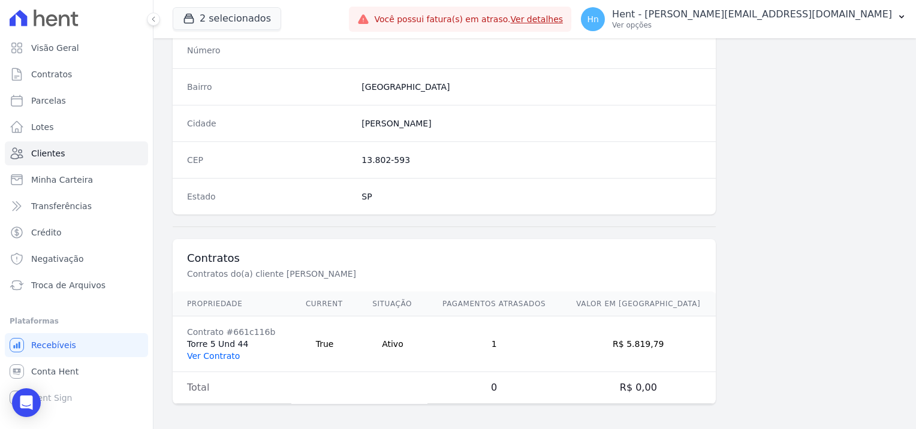
click at [208, 351] on link "Ver Contrato" at bounding box center [213, 356] width 53 height 10
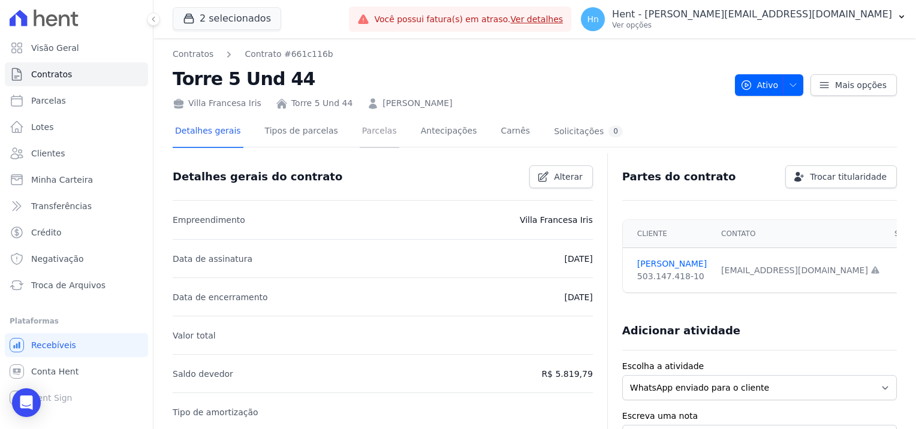
click at [369, 131] on link "Parcelas" at bounding box center [380, 132] width 40 height 32
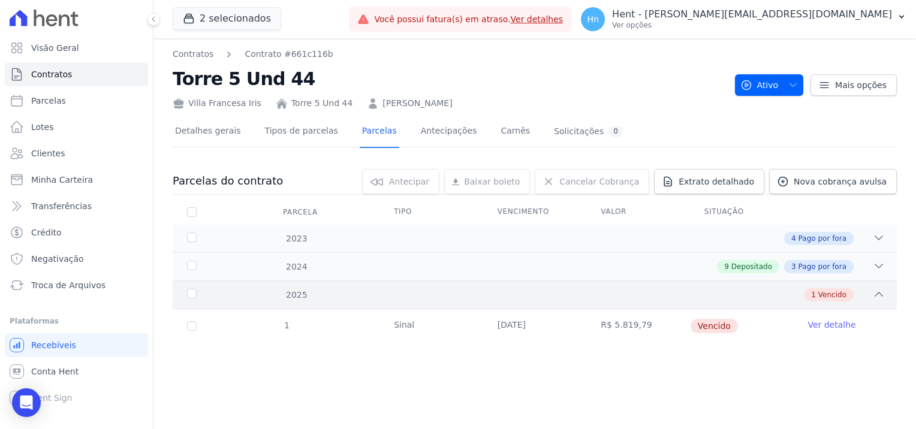
click at [879, 294] on icon at bounding box center [879, 294] width 12 height 12
click at [847, 294] on div "1 Vencido" at bounding box center [829, 294] width 50 height 13
drag, startPoint x: 501, startPoint y: 374, endPoint x: 810, endPoint y: 232, distance: 340.4
click at [810, 232] on div "Contratos Contrato #661c116b Torre 5 Und 44 [GEOGRAPHIC_DATA] Torre 5 Und 44 [P…" at bounding box center [534, 233] width 762 height 391
drag, startPoint x: 810, startPoint y: 232, endPoint x: -351, endPoint y: 311, distance: 1163.8
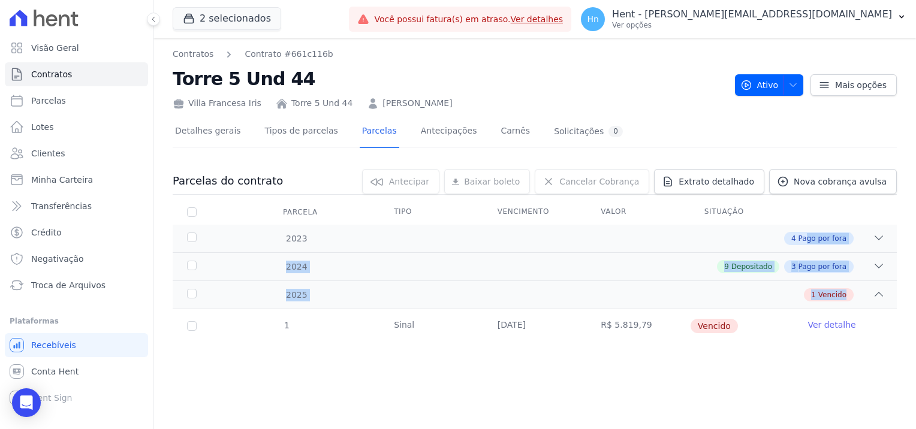
click at [0, 311] on html "Visão Geral Contratos [GEOGRAPHIC_DATA] Lotes Clientes Minha Carteira Transferê…" at bounding box center [458, 214] width 916 height 429
click at [735, 179] on span "Extrato detalhado" at bounding box center [717, 182] width 76 height 12
click at [883, 185] on span "Exportar PDF" at bounding box center [877, 182] width 63 height 12
click at [412, 53] on nav "Contratos Contrato #661c116b" at bounding box center [449, 54] width 553 height 13
drag, startPoint x: 31, startPoint y: 170, endPoint x: 31, endPoint y: 156, distance: 13.8
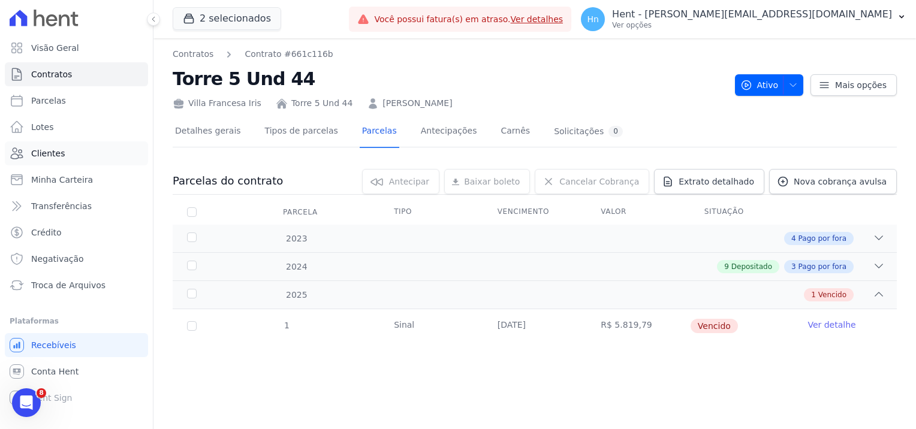
click at [31, 156] on link "Clientes" at bounding box center [76, 153] width 143 height 24
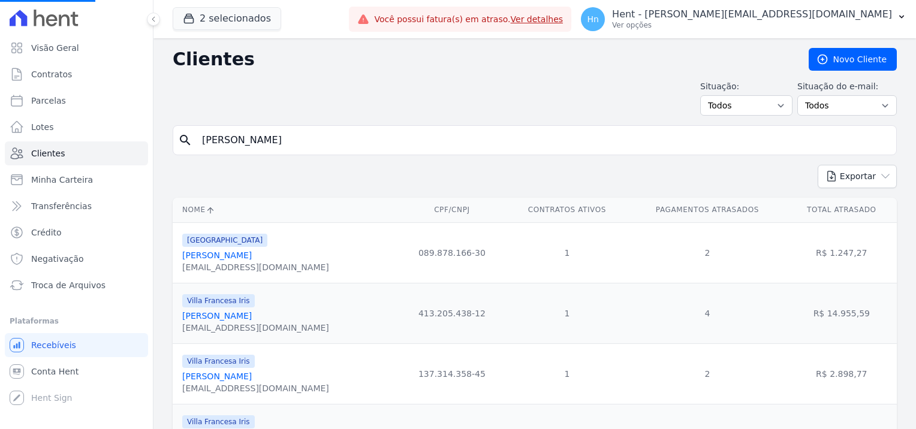
click at [359, 133] on input "[PERSON_NAME]" at bounding box center [543, 140] width 697 height 24
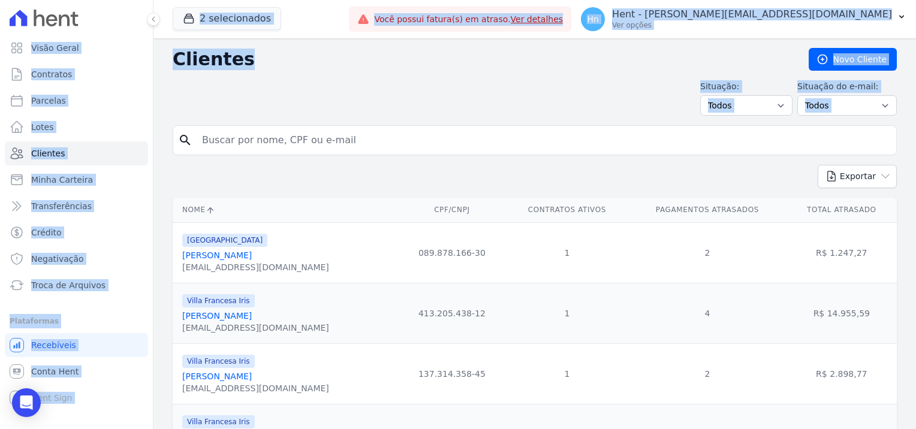
drag, startPoint x: 357, startPoint y: 135, endPoint x: 170, endPoint y: 137, distance: 187.0
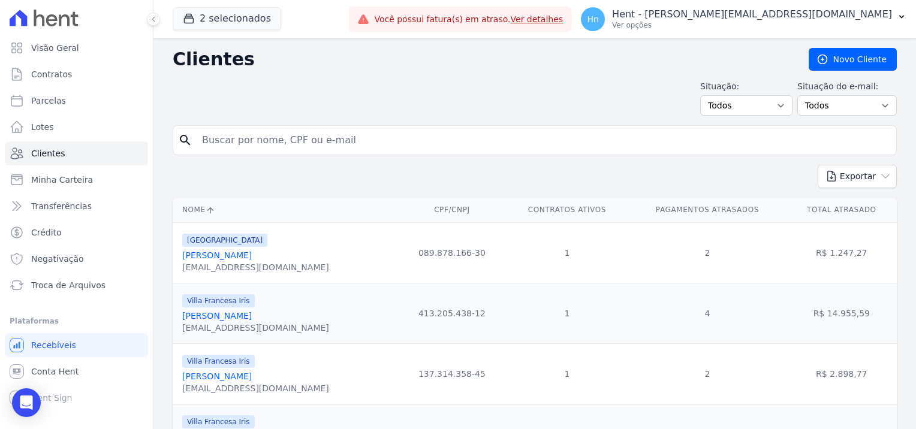
drag, startPoint x: 170, startPoint y: 137, endPoint x: 283, endPoint y: 144, distance: 113.6
click at [283, 144] on input "search" at bounding box center [543, 140] width 697 height 24
paste input "[PERSON_NAME]"
type input "[PERSON_NAME]"
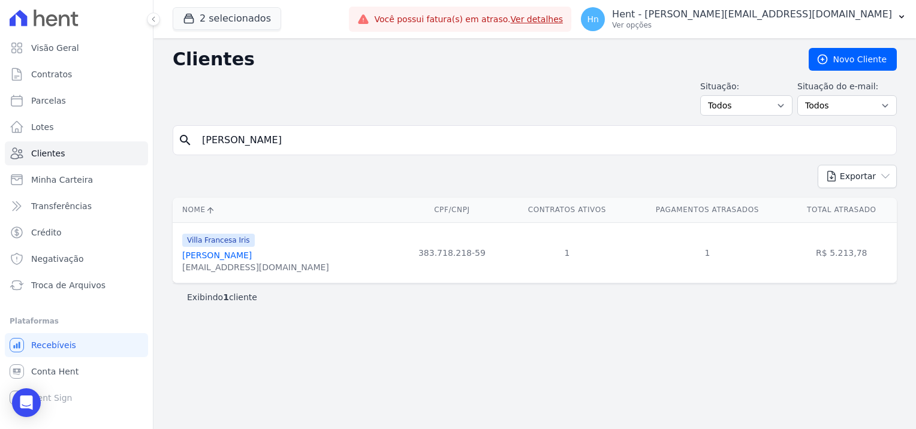
click at [218, 258] on link "[PERSON_NAME]" at bounding box center [217, 256] width 70 height 10
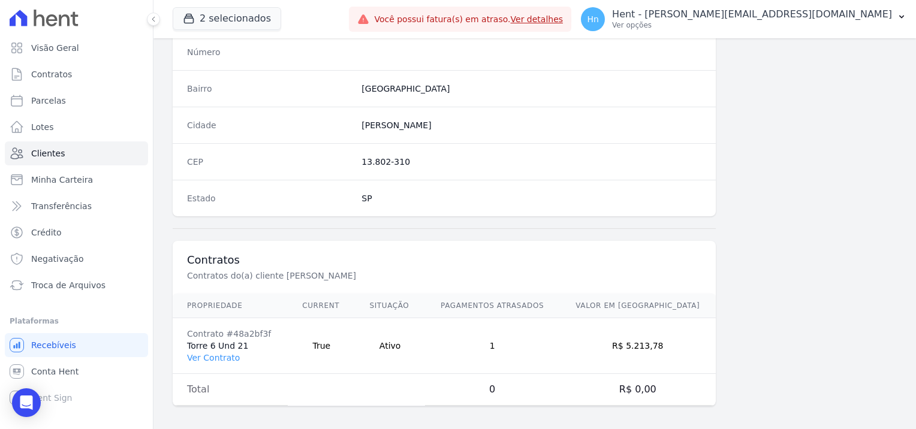
scroll to position [688, 0]
click at [204, 354] on link "Ver Contrato" at bounding box center [213, 356] width 53 height 10
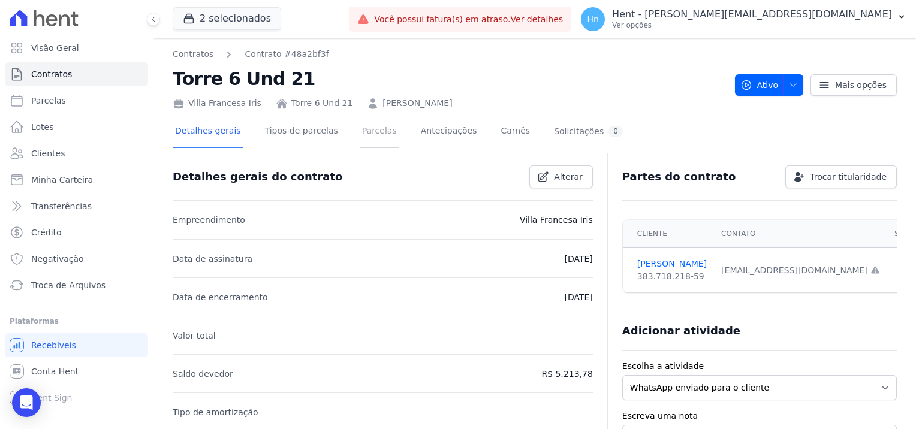
click at [361, 133] on link "Parcelas" at bounding box center [380, 132] width 40 height 32
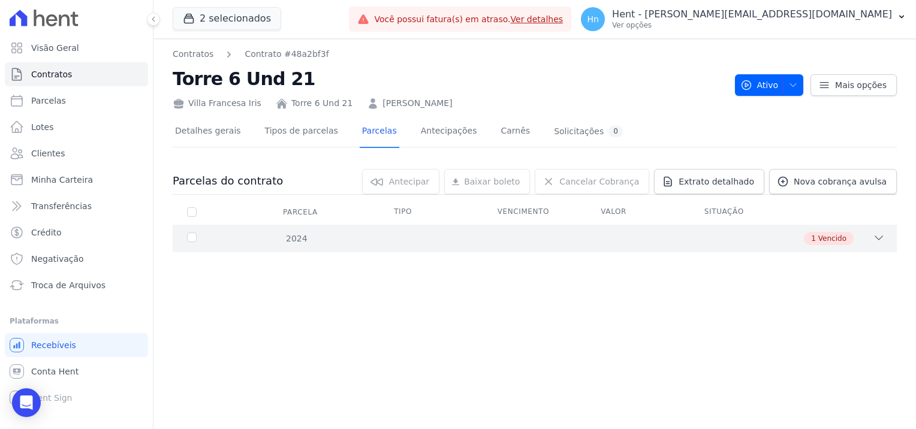
click at [810, 236] on div "1 Vencido" at bounding box center [829, 238] width 50 height 13
click at [692, 278] on td "Vencido" at bounding box center [742, 270] width 104 height 34
click at [724, 183] on span "Extrato detalhado" at bounding box center [717, 182] width 76 height 12
click at [860, 183] on span "Exportar PDF" at bounding box center [877, 182] width 63 height 12
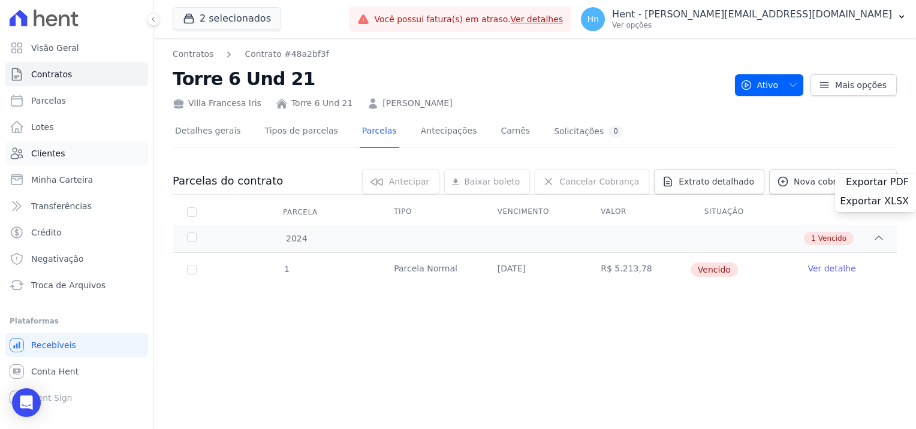
click at [68, 153] on link "Clientes" at bounding box center [76, 153] width 143 height 24
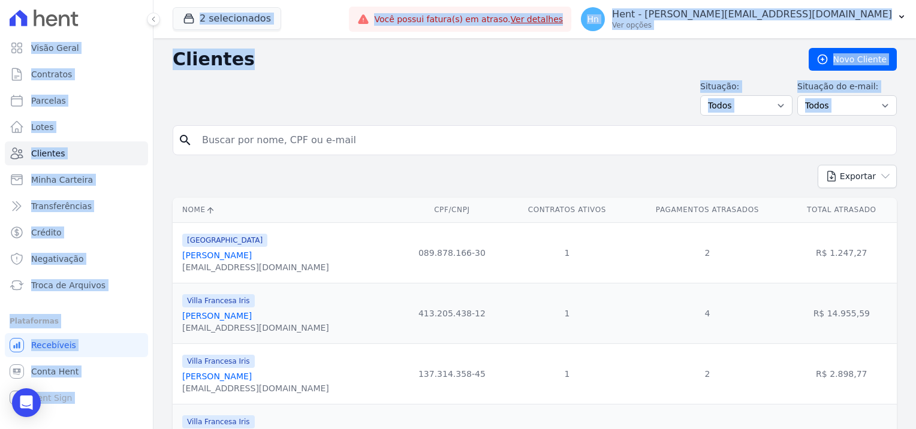
drag, startPoint x: 316, startPoint y: 145, endPoint x: 168, endPoint y: 150, distance: 148.1
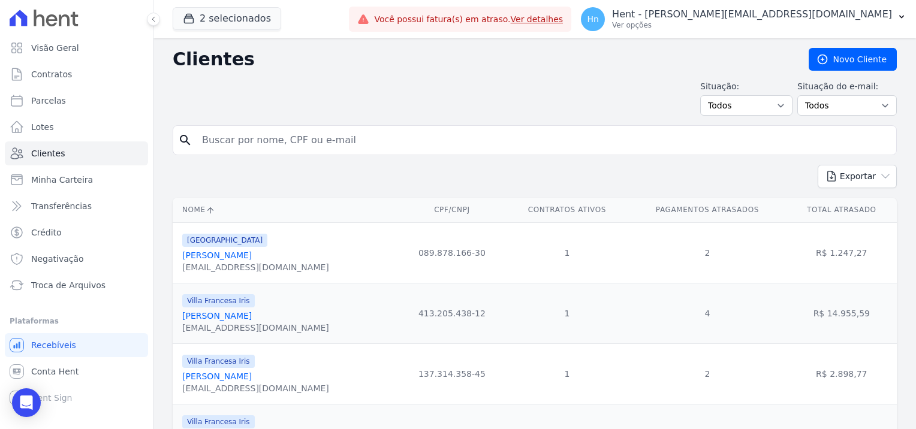
drag, startPoint x: 168, startPoint y: 150, endPoint x: 261, endPoint y: 144, distance: 93.1
click at [261, 144] on input "search" at bounding box center [543, 140] width 697 height 24
paste input "[PERSON_NAME]"
type input "[PERSON_NAME]"
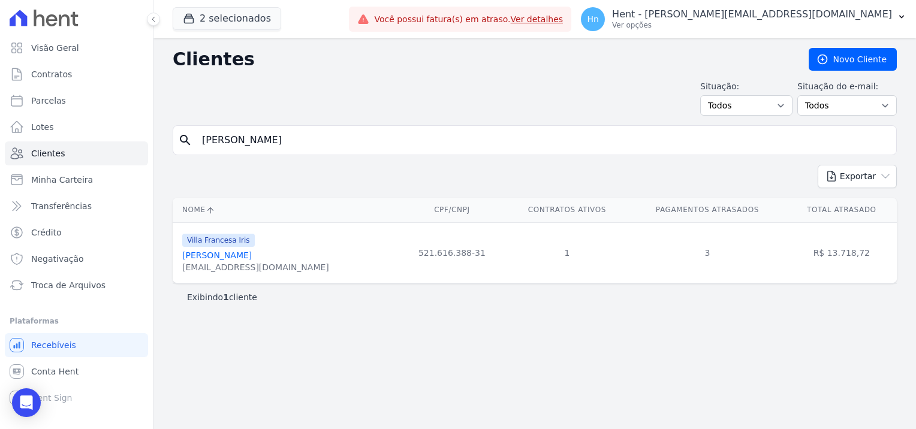
click at [264, 261] on div "[EMAIL_ADDRESS][DOMAIN_NAME]" at bounding box center [255, 267] width 147 height 12
click at [252, 257] on link "[PERSON_NAME]" at bounding box center [217, 256] width 70 height 10
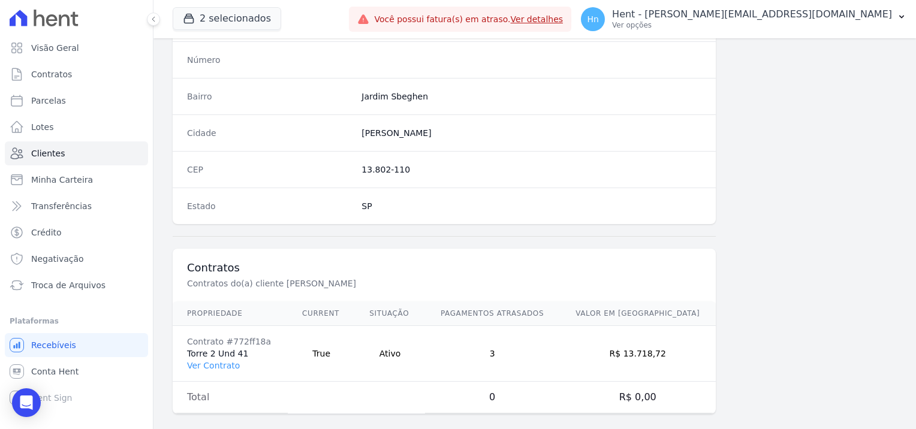
scroll to position [688, 0]
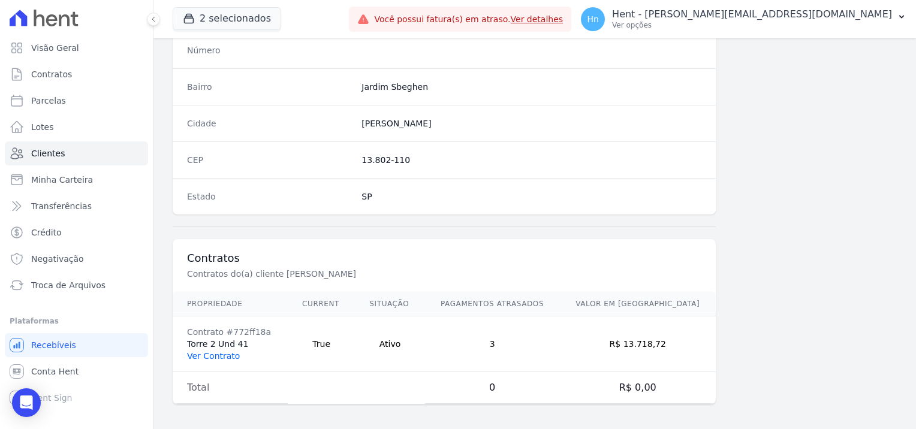
click at [221, 351] on link "Ver Contrato" at bounding box center [213, 356] width 53 height 10
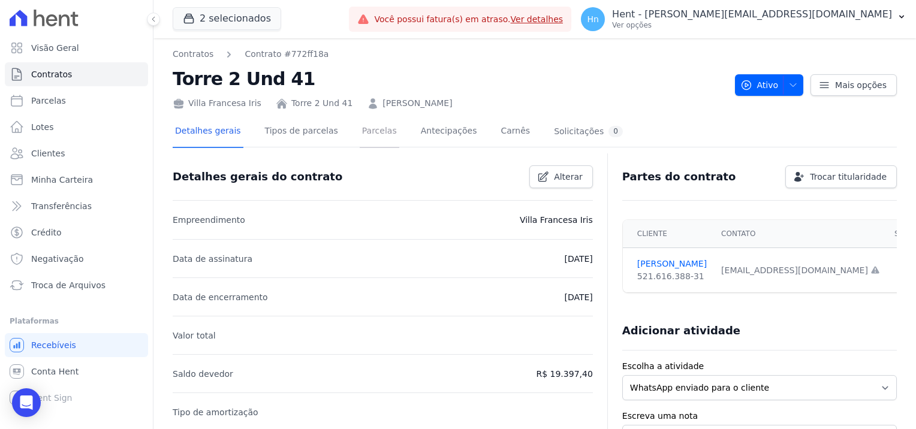
click at [361, 126] on link "Parcelas" at bounding box center [380, 132] width 40 height 32
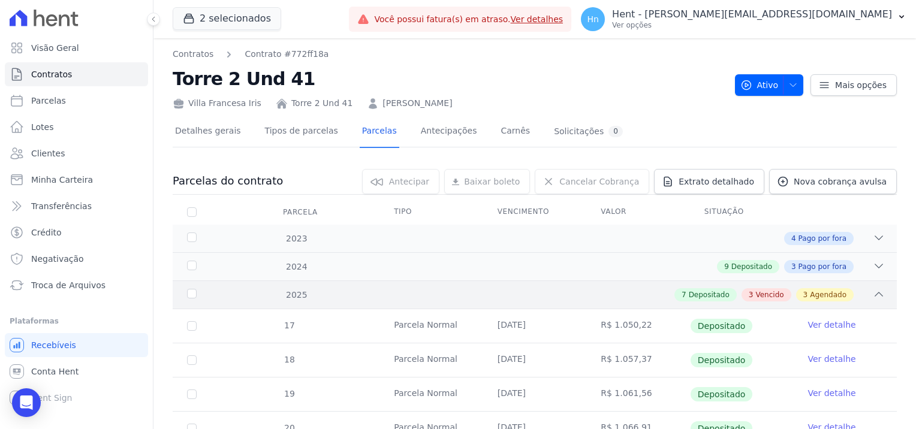
click at [876, 291] on div "2025 7 Depositado 3 Vencido 3 Agendado" at bounding box center [535, 295] width 724 height 28
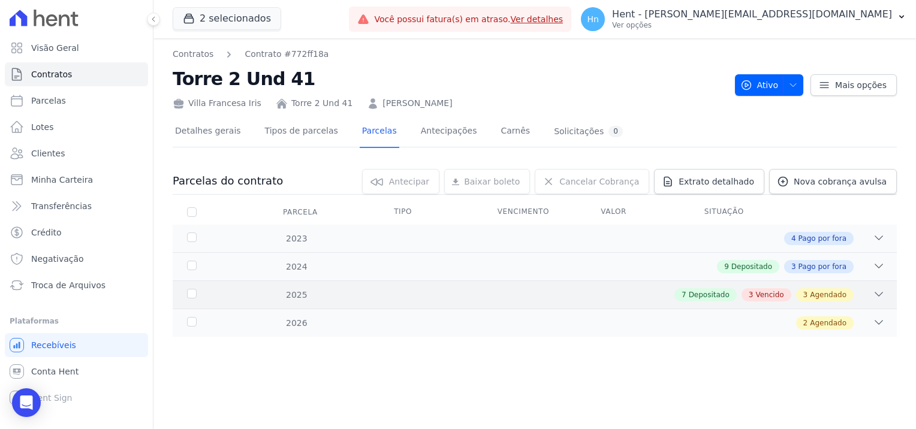
click at [761, 298] on span "Vencido" at bounding box center [769, 295] width 28 height 11
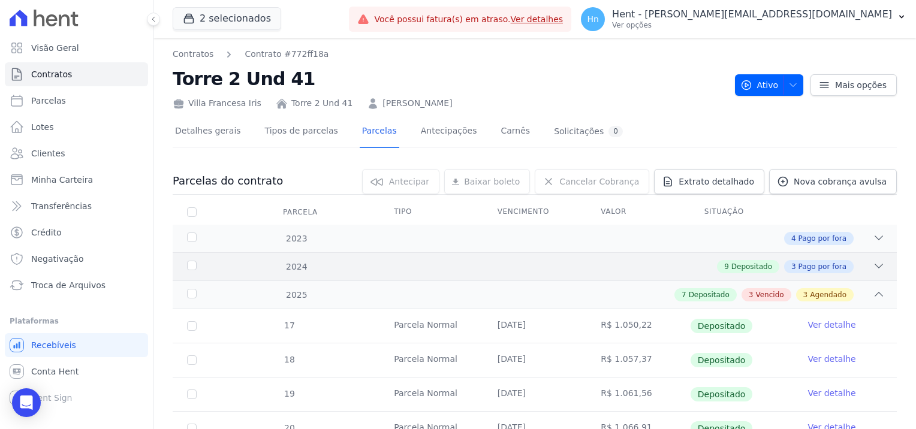
click at [607, 263] on div "9 Depositado 3 Pago por fora" at bounding box center [569, 266] width 629 height 13
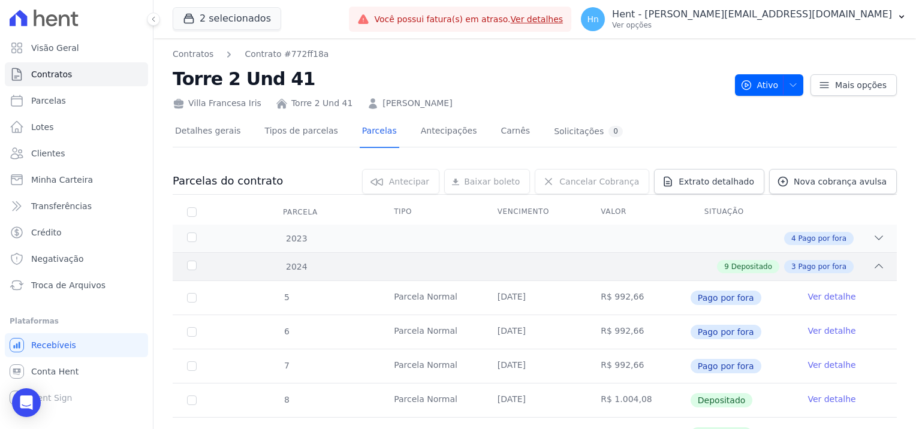
click at [607, 263] on div "9 Depositado 3 Pago por fora" at bounding box center [569, 266] width 629 height 13
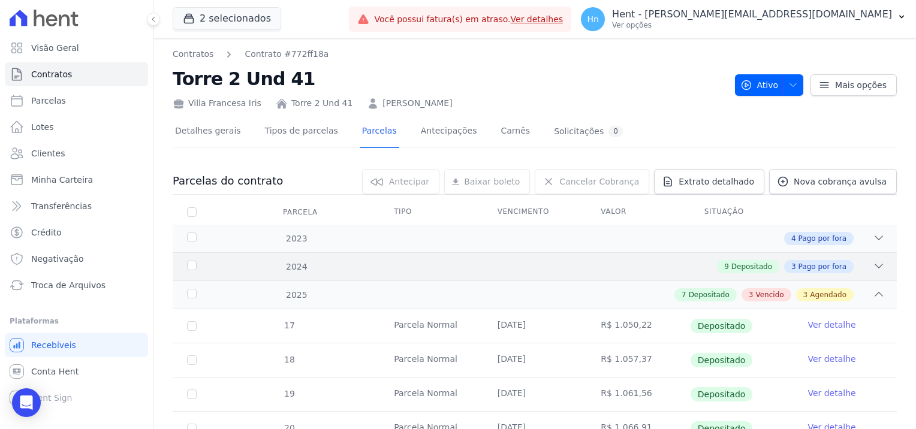
click at [607, 263] on div "9 Depositado 3 Pago por fora" at bounding box center [569, 266] width 629 height 13
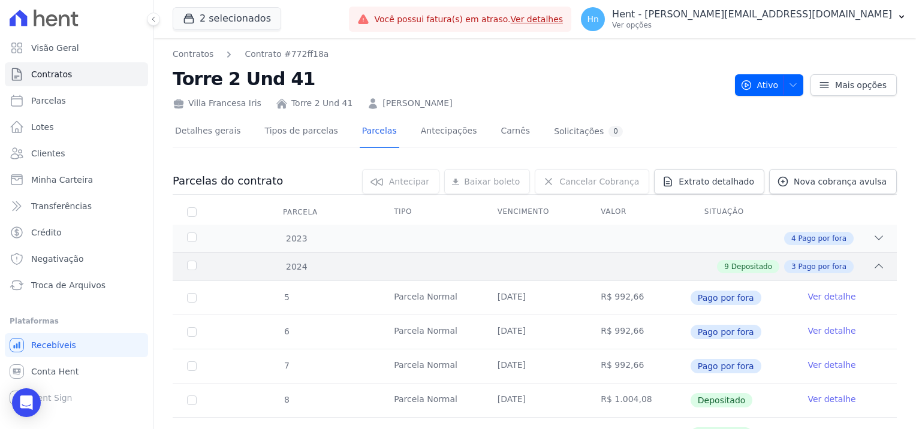
click at [607, 263] on div "9 Depositado 3 Pago por fora" at bounding box center [569, 266] width 629 height 13
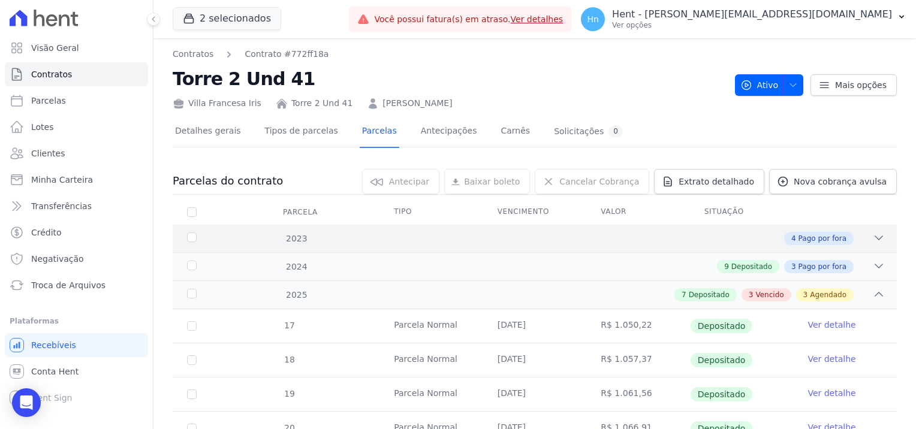
click at [561, 245] on div "2023 4 Pago por fora" at bounding box center [535, 239] width 724 height 28
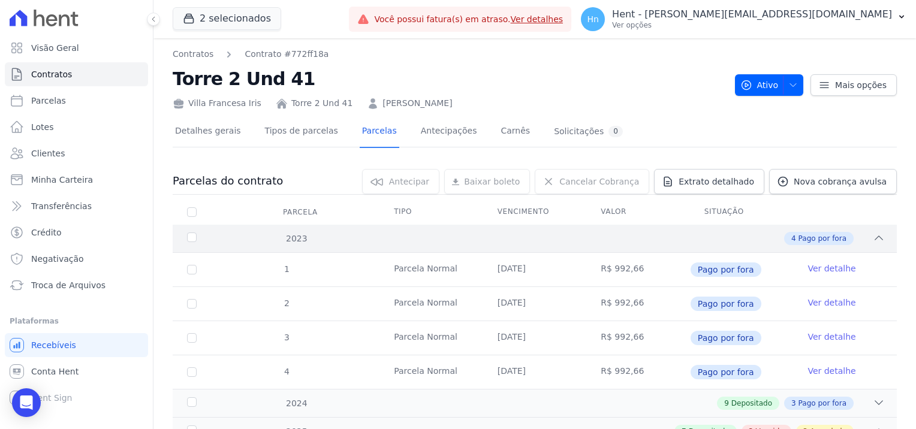
click at [561, 245] on div "2023 4 Pago por fora" at bounding box center [535, 239] width 724 height 28
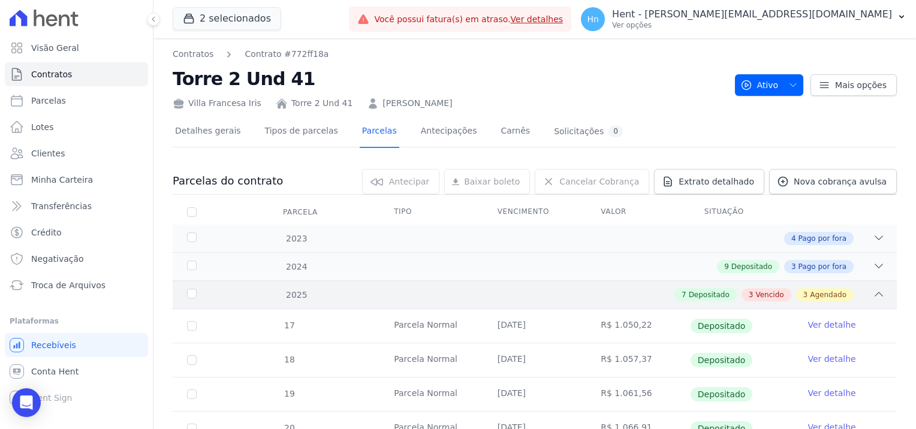
click at [568, 295] on div "7 Depositado 3 Vencido 3 Agendado" at bounding box center [569, 294] width 629 height 13
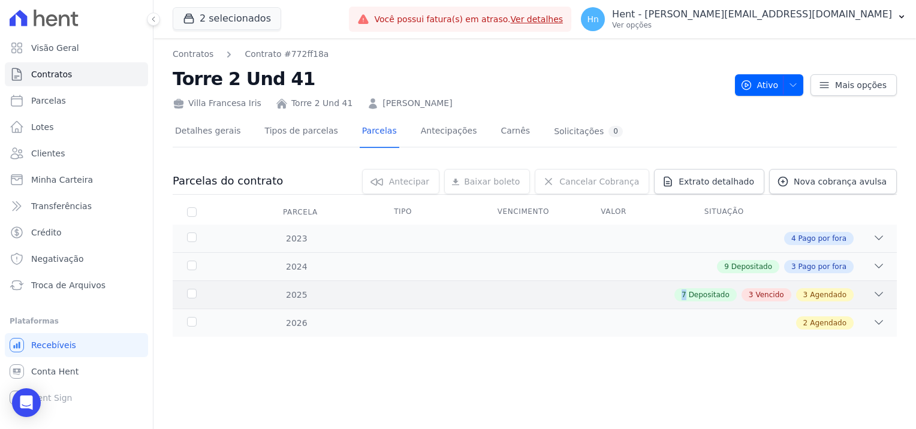
click at [568, 295] on div "7 Depositado 3 Vencido 3 Agendado" at bounding box center [569, 294] width 629 height 13
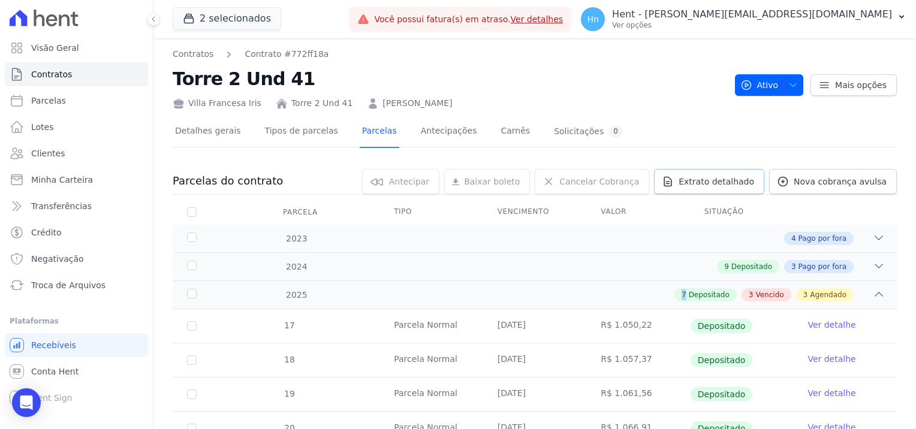
click at [719, 181] on span "Extrato detalhado" at bounding box center [717, 182] width 76 height 12
click at [866, 180] on span "Exportar PDF" at bounding box center [877, 182] width 63 height 12
click at [71, 159] on link "Clientes" at bounding box center [76, 153] width 143 height 24
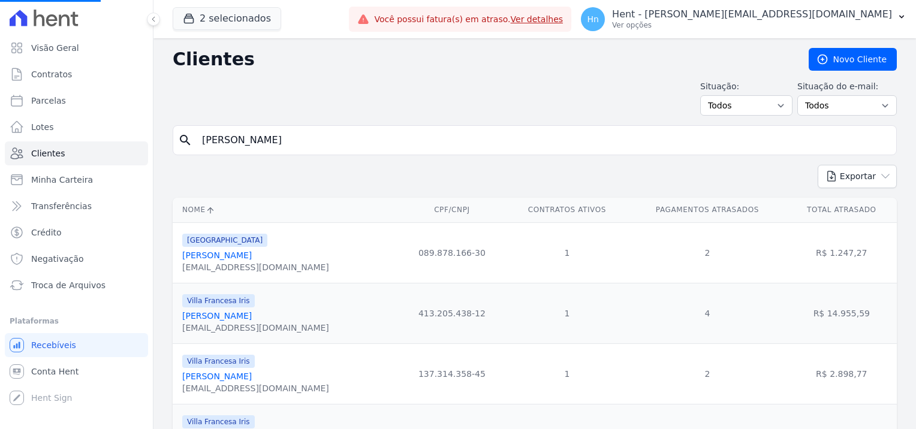
click at [386, 148] on input "[PERSON_NAME]" at bounding box center [543, 140] width 697 height 24
drag, startPoint x: 281, startPoint y: 147, endPoint x: 185, endPoint y: 144, distance: 96.5
click at [185, 144] on div "search" at bounding box center [535, 140] width 724 height 30
paste input "[PERSON_NAME]"
type input "[PERSON_NAME]"
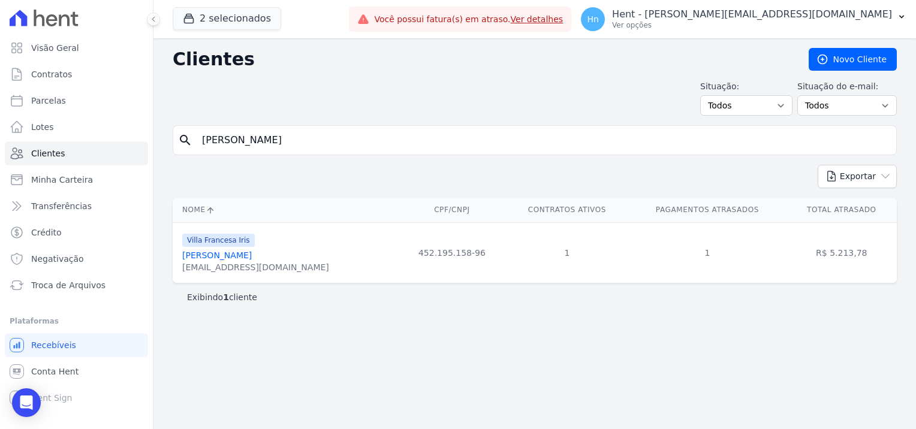
click at [198, 257] on link "[PERSON_NAME]" at bounding box center [217, 256] width 70 height 10
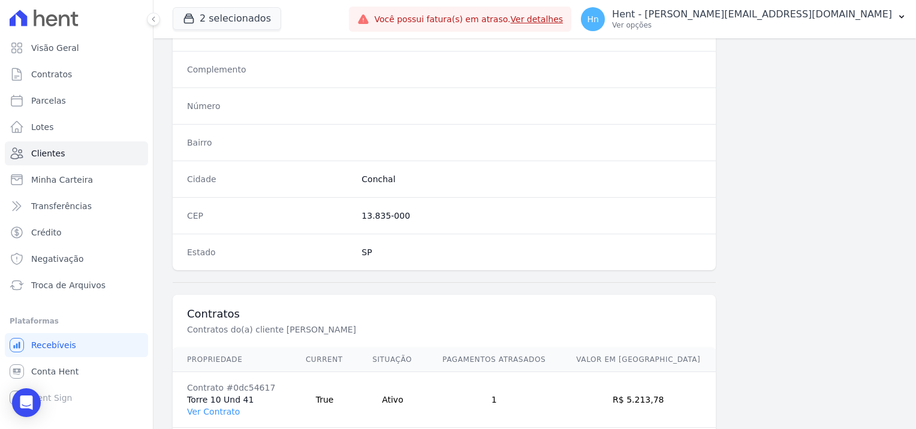
scroll to position [688, 0]
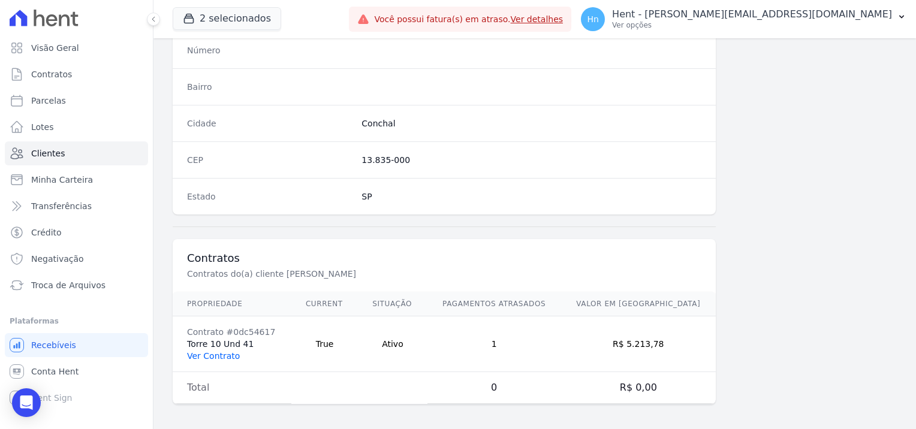
click at [201, 352] on link "Ver Contrato" at bounding box center [213, 356] width 53 height 10
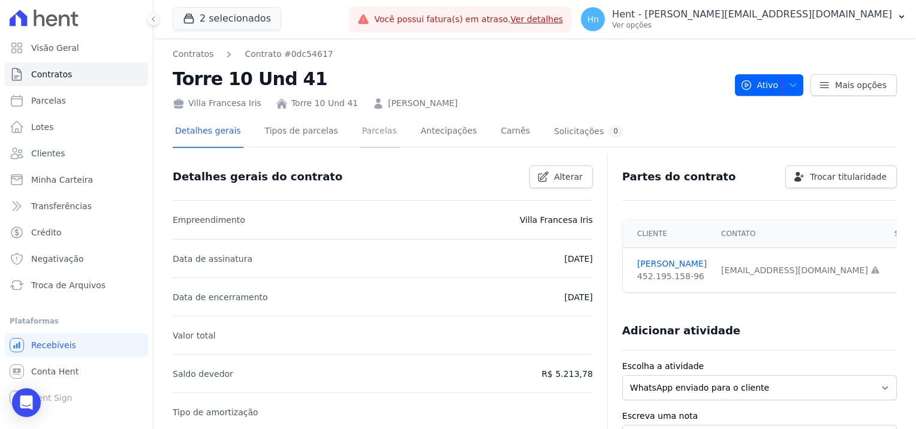
click at [360, 139] on link "Parcelas" at bounding box center [380, 132] width 40 height 32
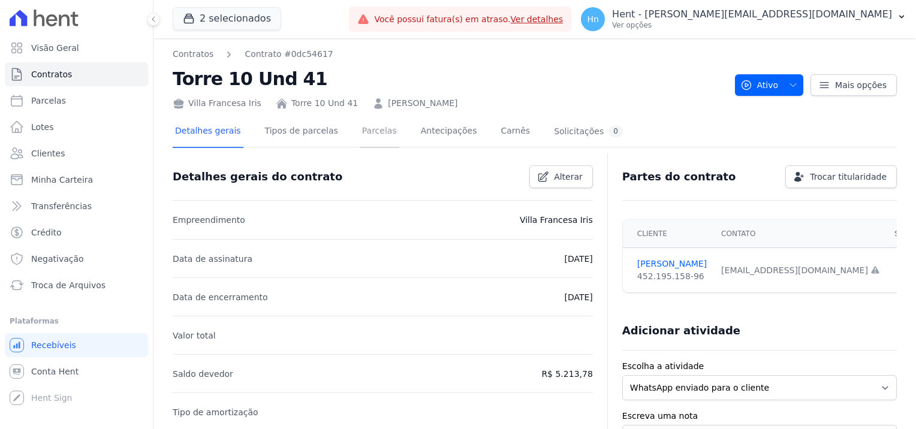
click at [360, 139] on link "Parcelas" at bounding box center [380, 132] width 40 height 32
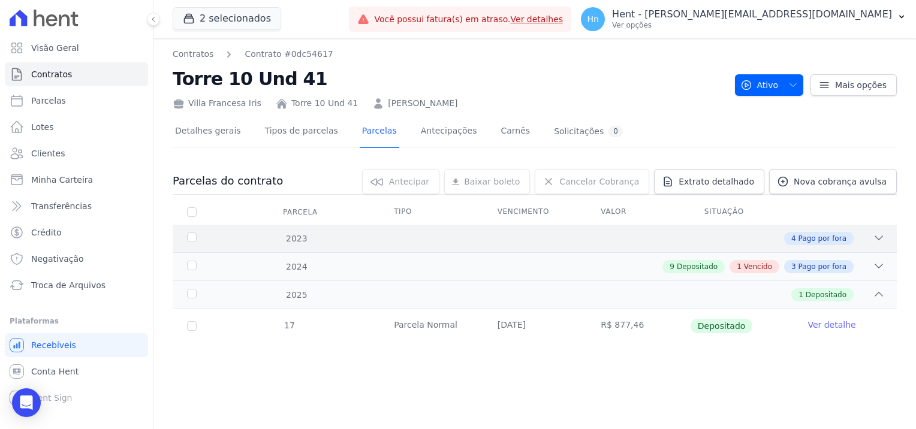
drag, startPoint x: 359, startPoint y: 139, endPoint x: 604, endPoint y: 234, distance: 263.0
click at [764, 266] on span "Vencido" at bounding box center [758, 266] width 28 height 11
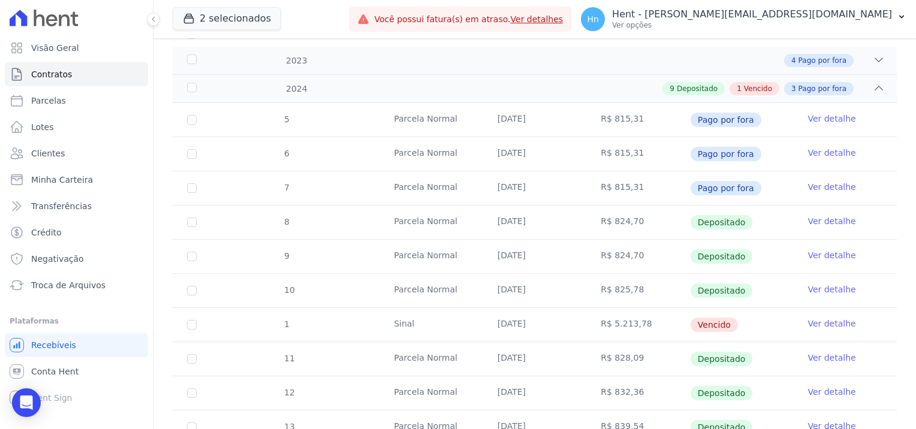
scroll to position [180, 0]
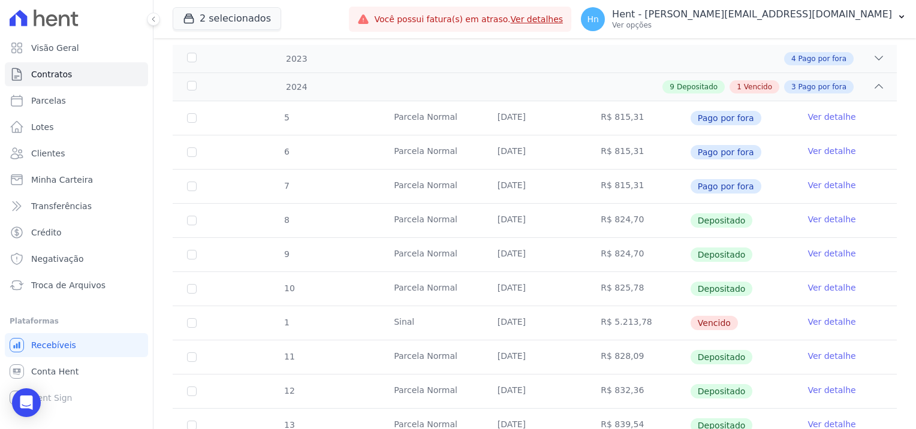
click at [602, 340] on td "R$ 828,09" at bounding box center [638, 357] width 104 height 34
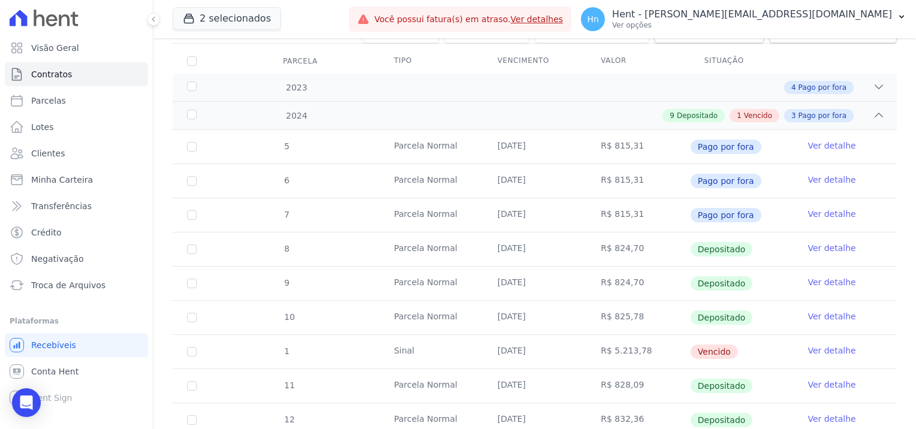
scroll to position [91, 0]
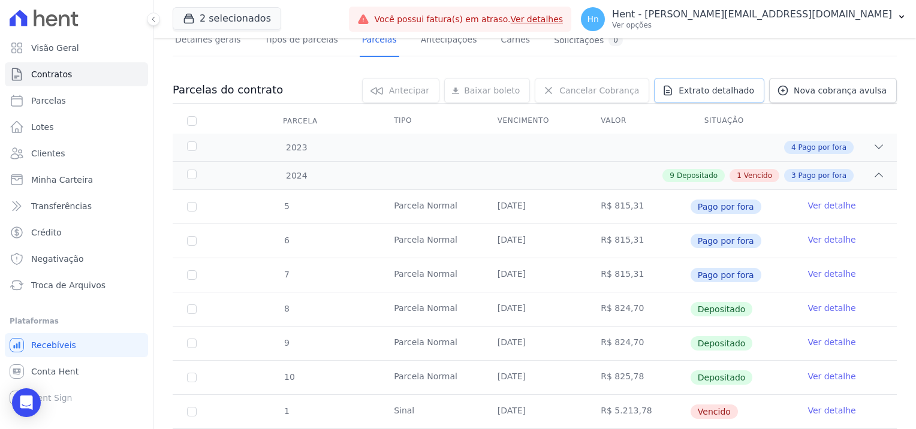
click at [718, 89] on span "Extrato detalhado" at bounding box center [717, 91] width 76 height 12
click at [854, 89] on span "Exportar PDF" at bounding box center [877, 91] width 63 height 12
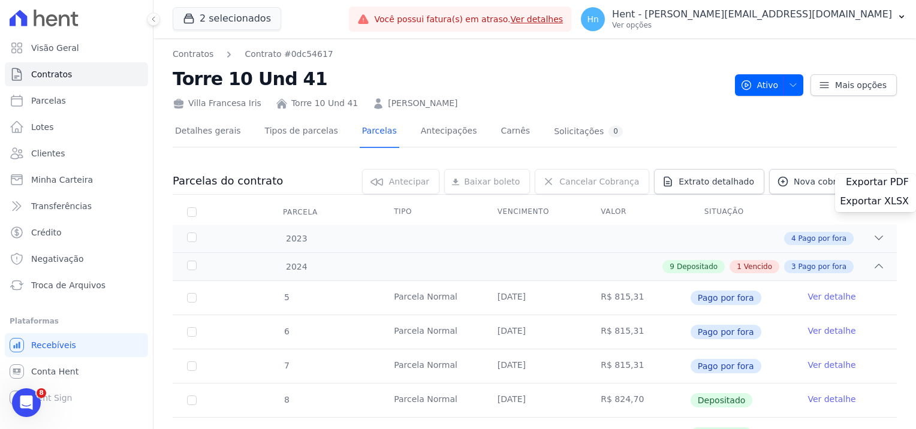
scroll to position [0, 0]
click at [50, 151] on span "Clientes" at bounding box center [48, 153] width 34 height 12
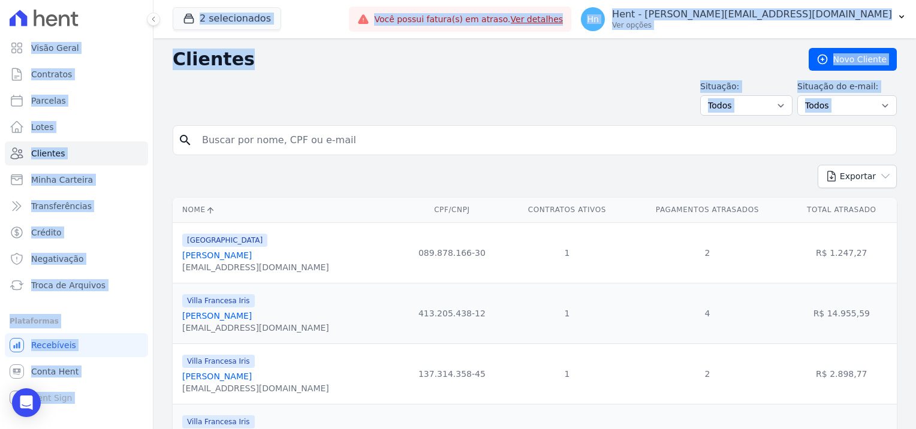
drag, startPoint x: 373, startPoint y: 144, endPoint x: 178, endPoint y: 137, distance: 195.5
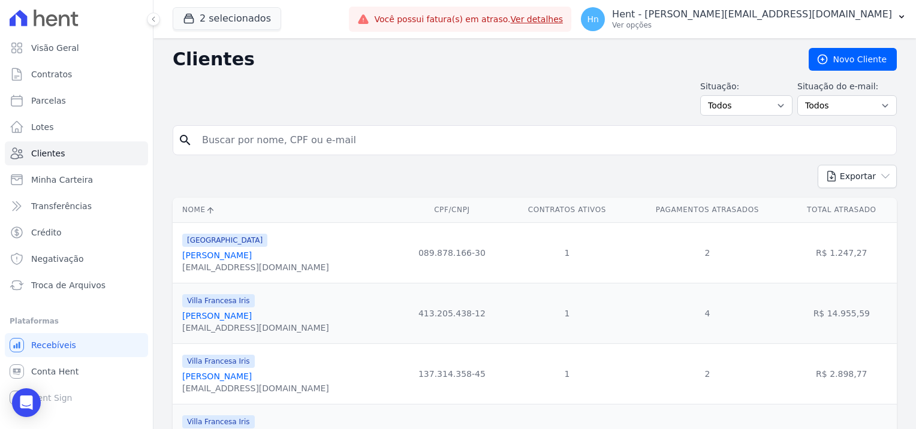
drag, startPoint x: 178, startPoint y: 137, endPoint x: 311, endPoint y: 138, distance: 133.1
click at [311, 138] on input "search" at bounding box center [543, 140] width 697 height 24
paste input "[PERSON_NAME]"
drag, startPoint x: 436, startPoint y: 140, endPoint x: 173, endPoint y: 134, distance: 262.6
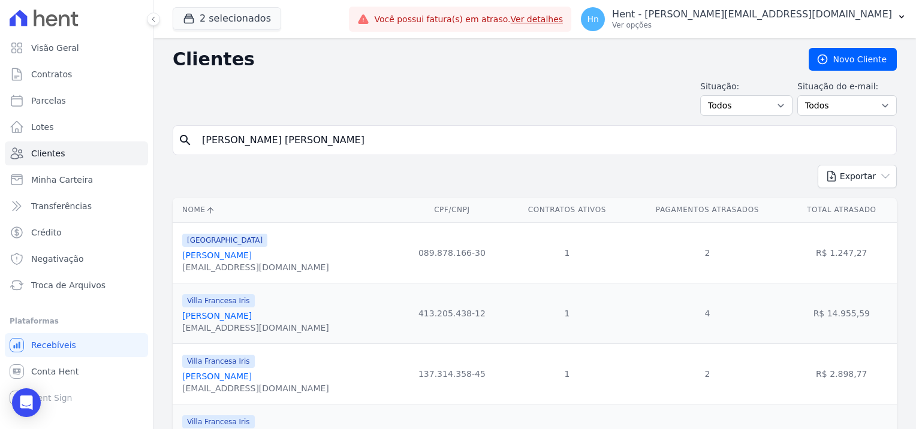
click at [173, 134] on div "search [PERSON_NAME]" at bounding box center [535, 140] width 724 height 30
paste input "search"
type input "[PERSON_NAME]"
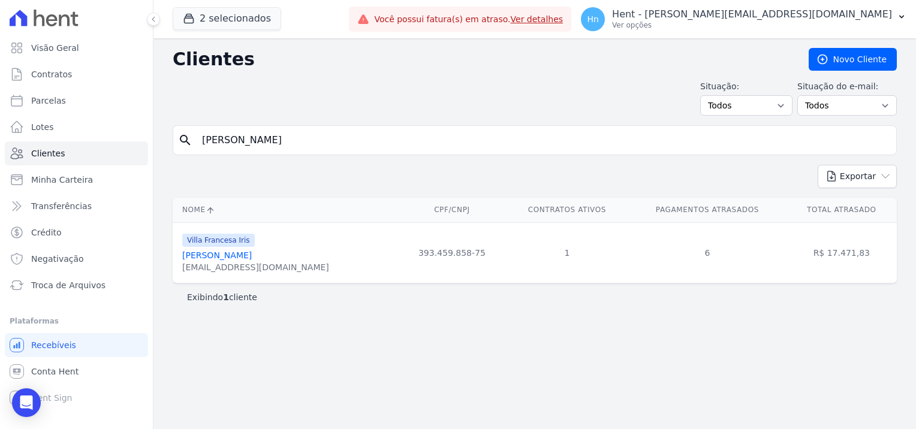
click at [226, 253] on link "[PERSON_NAME]" at bounding box center [217, 256] width 70 height 10
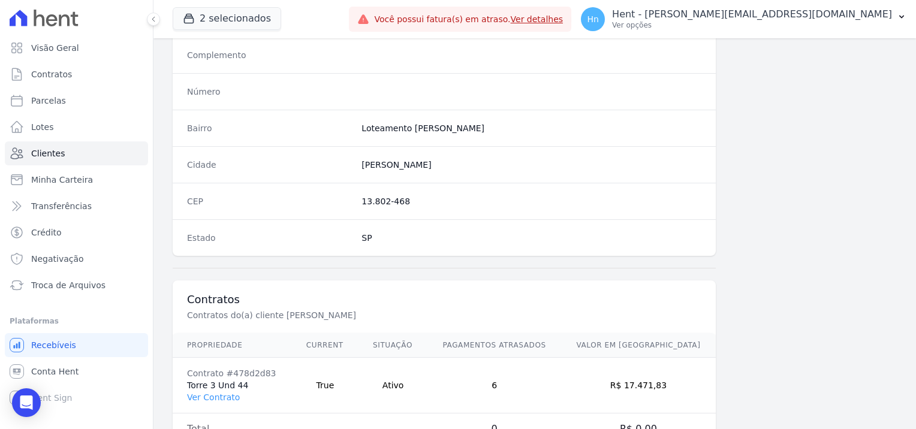
scroll to position [688, 0]
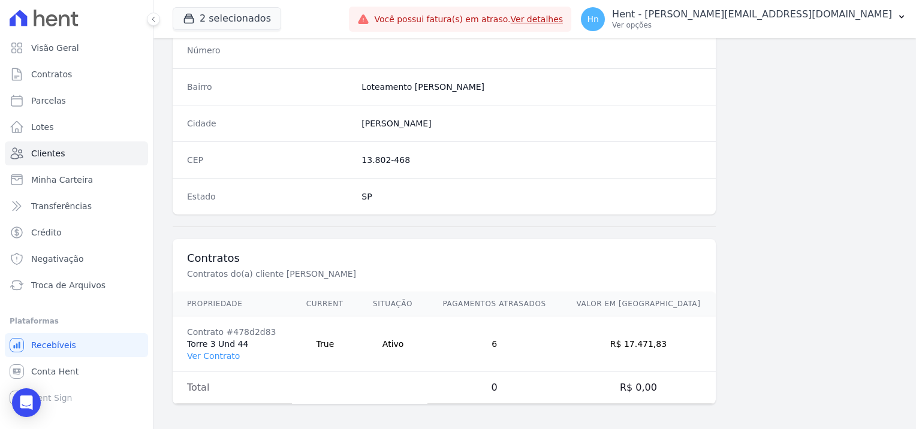
click at [216, 342] on td "Contrato #478d2d83 Torre 3 Und 44 Ver Contrato" at bounding box center [232, 344] width 119 height 56
drag, startPoint x: 218, startPoint y: 355, endPoint x: 271, endPoint y: 337, distance: 56.1
click at [217, 355] on link "Ver Contrato" at bounding box center [213, 356] width 53 height 10
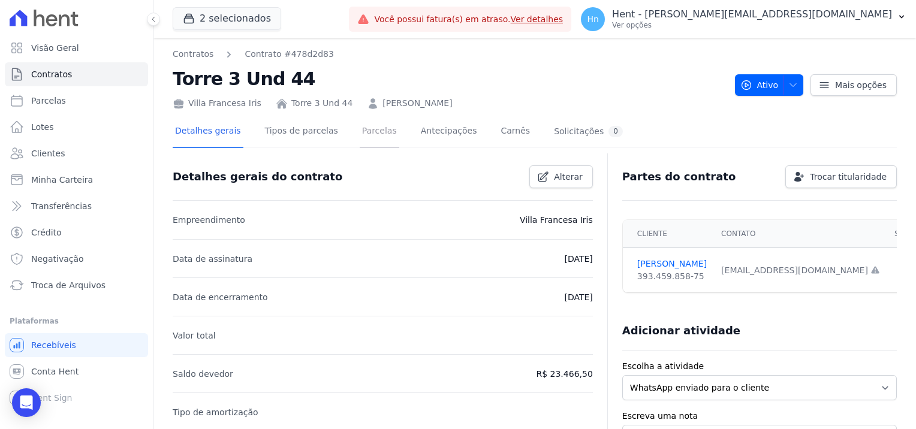
click at [364, 127] on link "Parcelas" at bounding box center [380, 132] width 40 height 32
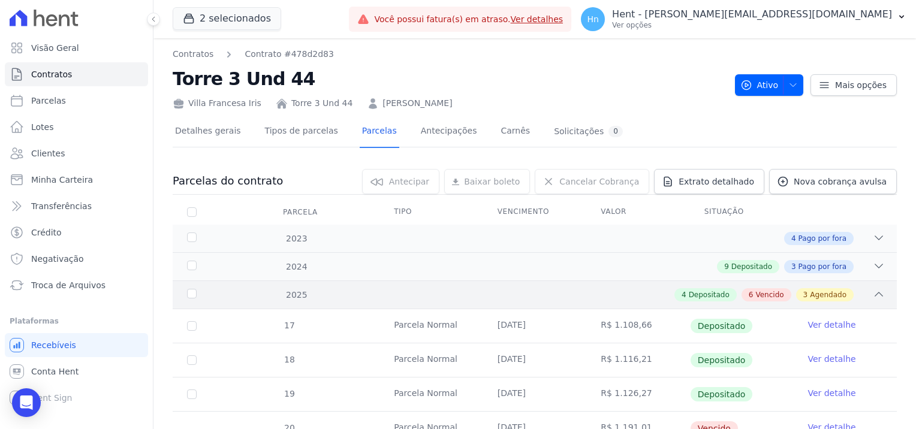
click at [767, 292] on span "Vencido" at bounding box center [769, 295] width 28 height 11
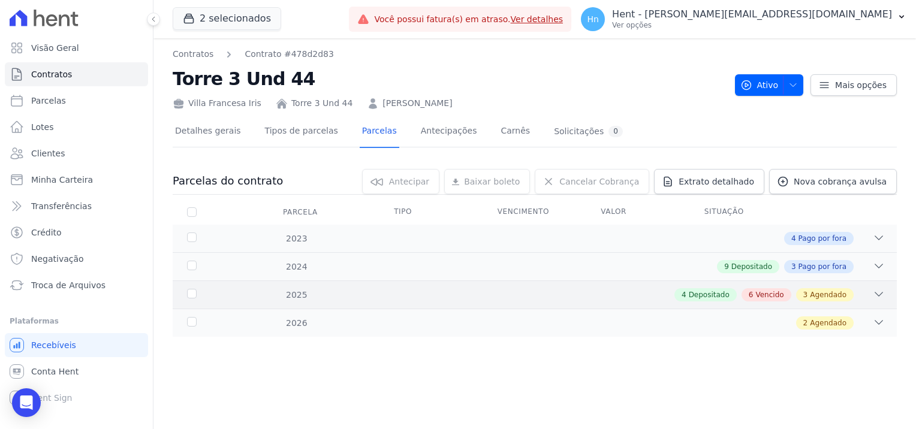
click at [766, 293] on span "Vencido" at bounding box center [769, 295] width 28 height 11
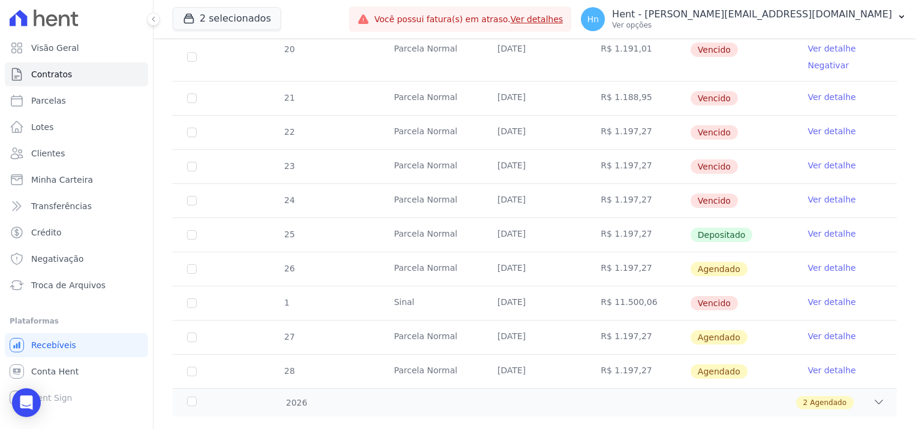
scroll to position [399, 0]
